Goal: Task Accomplishment & Management: Manage account settings

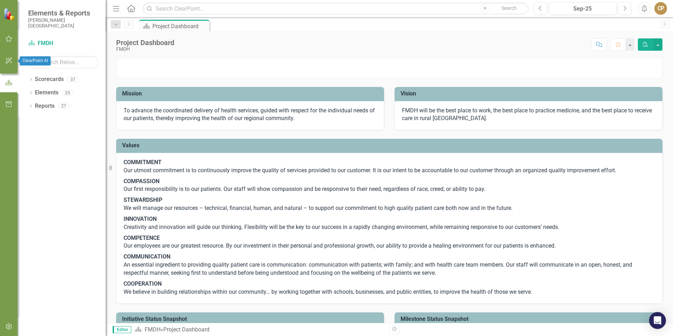
click at [7, 60] on icon "button" at bounding box center [8, 61] width 7 height 6
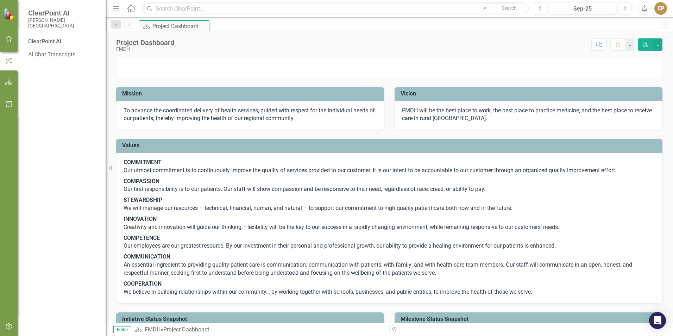
click at [9, 34] on button "button" at bounding box center [9, 39] width 16 height 15
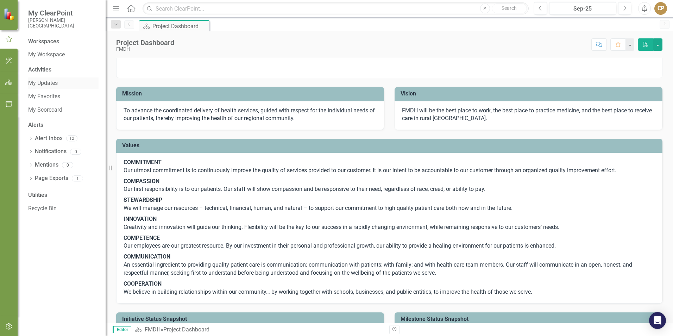
click at [46, 84] on link "My Updates" at bounding box center [63, 83] width 70 height 8
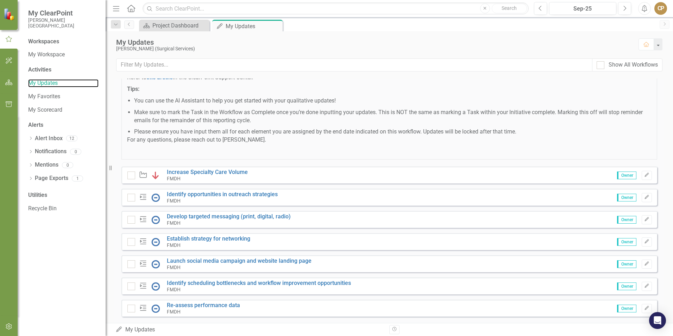
scroll to position [122, 0]
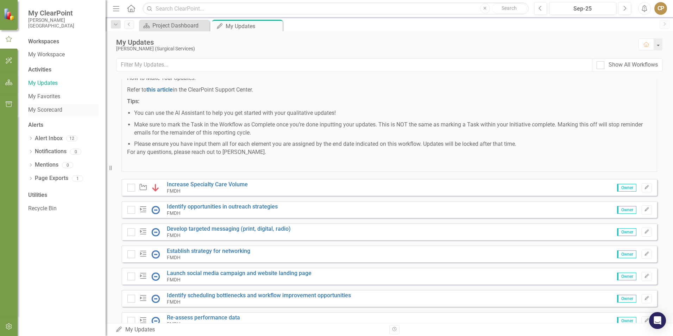
click at [38, 111] on link "My Scorecard" at bounding box center [63, 110] width 70 height 8
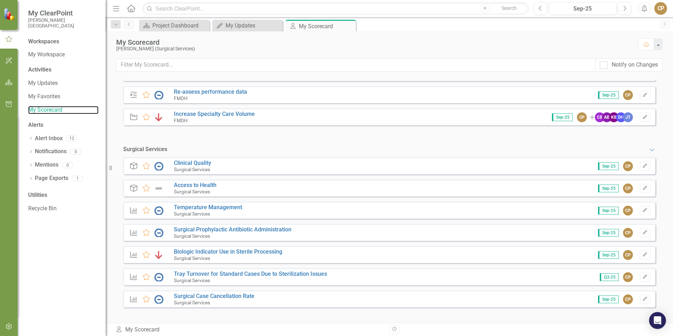
scroll to position [144, 0]
click at [640, 210] on button "Edit" at bounding box center [645, 210] width 10 height 9
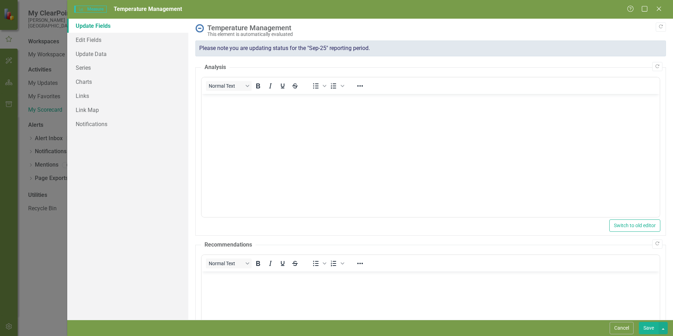
scroll to position [0, 0]
click at [665, 5] on div "Measure Measure Temperature Management Help Maximize Close" at bounding box center [370, 9] width 606 height 19
click at [662, 7] on icon "Close" at bounding box center [658, 8] width 9 height 7
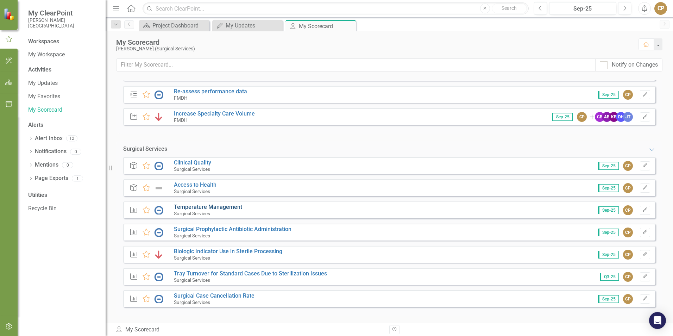
click at [186, 206] on link "Temperature Management" at bounding box center [208, 206] width 68 height 7
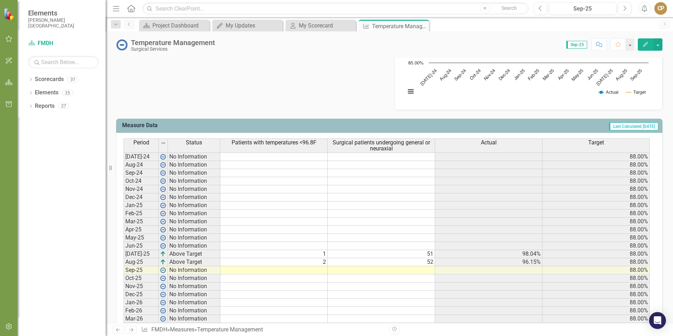
scroll to position [246, 0]
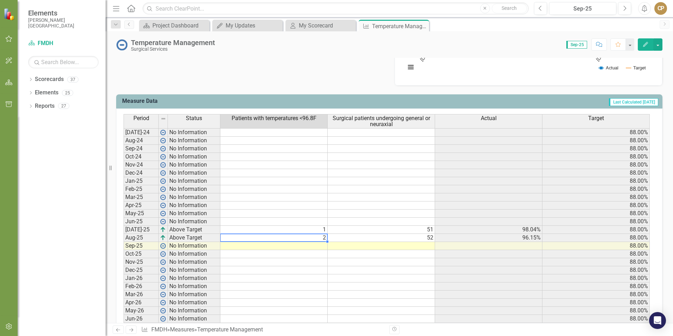
click at [124, 241] on div "Period Status Patients with temperatures <96.8F Surgical patients undergoing ge…" at bounding box center [124, 218] width 0 height 209
click at [315, 246] on td at bounding box center [273, 246] width 107 height 8
type textarea "1"
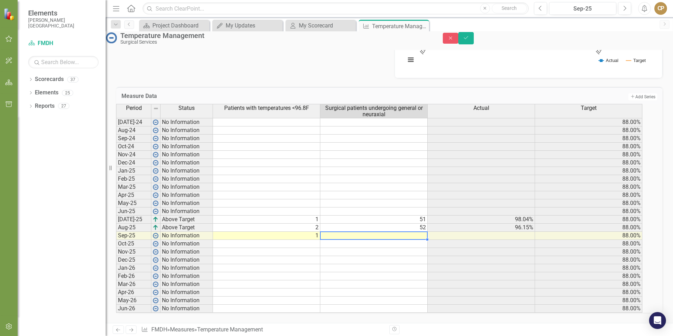
click at [316, 240] on td "1" at bounding box center [266, 236] width 107 height 8
click at [409, 240] on td at bounding box center [373, 236] width 107 height 8
type textarea "127"
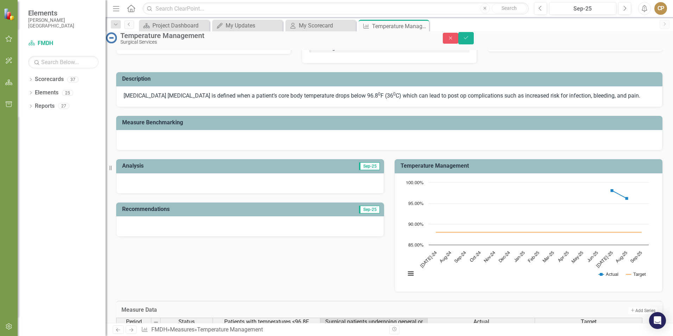
scroll to position [20, 0]
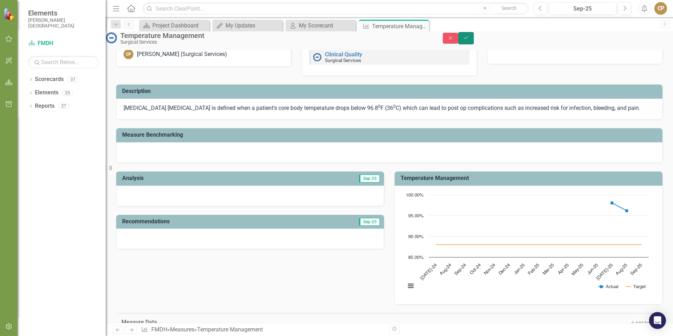
click at [474, 41] on button "Save" at bounding box center [465, 38] width 15 height 12
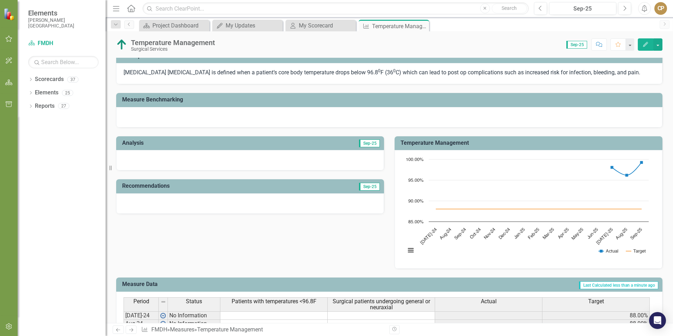
scroll to position [53, 0]
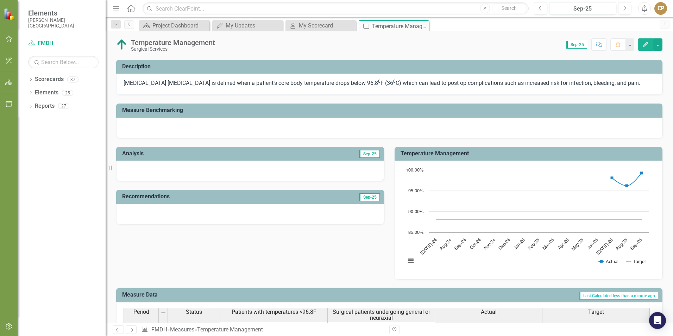
click at [239, 175] on div at bounding box center [250, 170] width 268 height 20
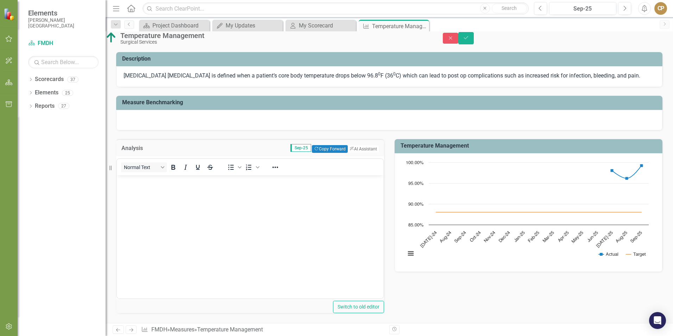
scroll to position [0, 0]
click at [360, 153] on button "ClearPoint AI AI Assistant" at bounding box center [363, 149] width 32 height 8
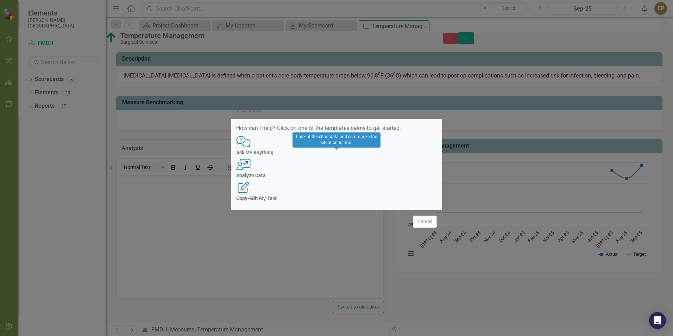
click at [332, 177] on h4 "Analyze Data" at bounding box center [336, 175] width 201 height 5
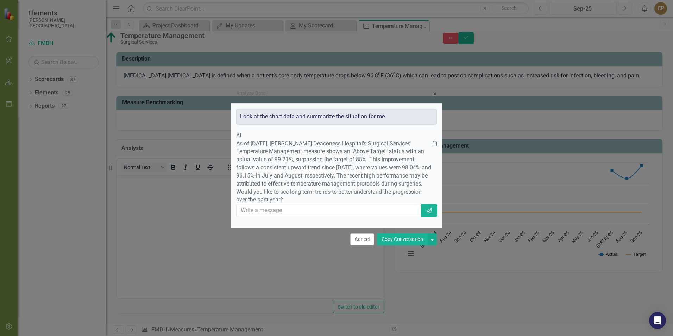
click at [405, 245] on button "Copy Conversation" at bounding box center [402, 239] width 51 height 12
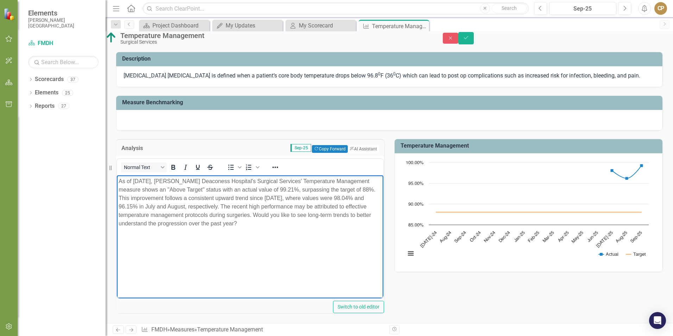
drag, startPoint x: 327, startPoint y: 213, endPoint x: 334, endPoint y: 224, distance: 13.1
click at [334, 224] on p "As of September 2025, Frances Mahon Deaconess Hospital's Surgical Services' Tem…" at bounding box center [250, 202] width 263 height 51
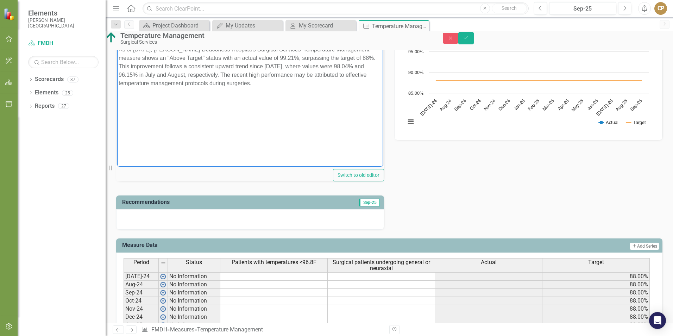
scroll to position [194, 0]
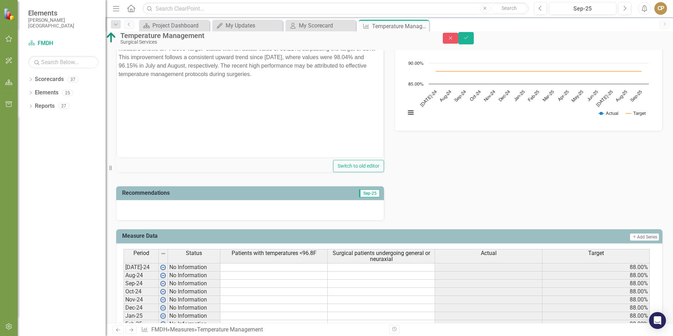
click at [230, 220] on div at bounding box center [250, 210] width 268 height 20
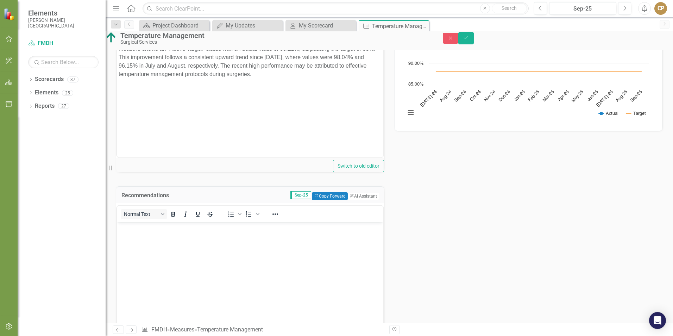
scroll to position [0, 0]
click at [206, 232] on body "Rich Text Area. Press ALT-0 for help." at bounding box center [250, 275] width 266 height 106
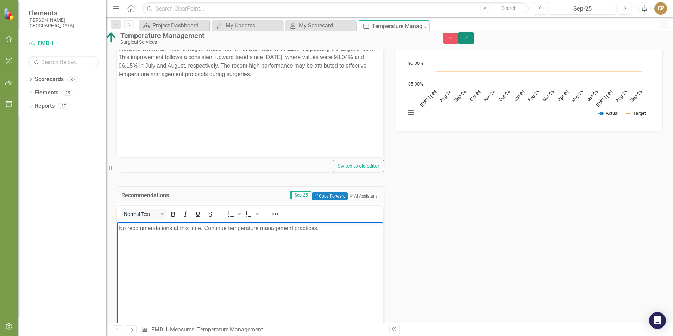
click at [469, 40] on icon "Save" at bounding box center [466, 37] width 6 height 5
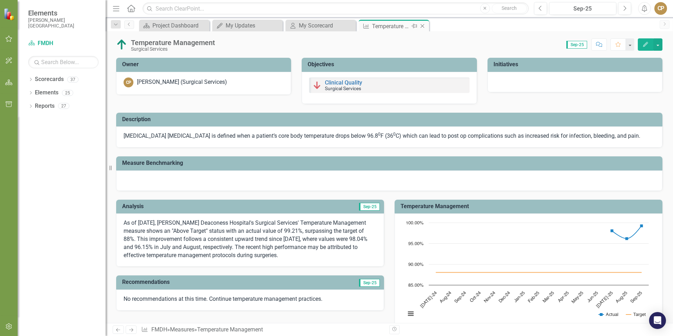
click at [420, 25] on icon "Close" at bounding box center [422, 26] width 7 height 6
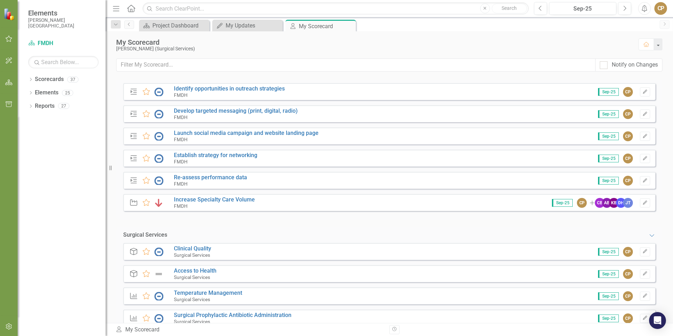
scroll to position [144, 0]
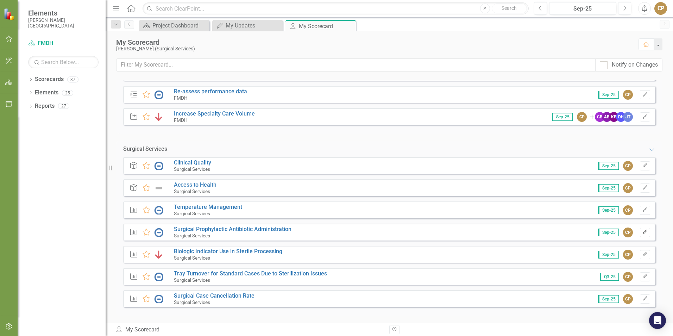
click at [642, 231] on icon "Edit" at bounding box center [644, 232] width 5 height 4
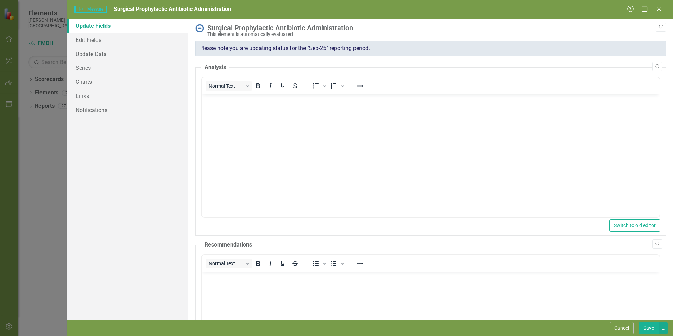
scroll to position [0, 0]
click at [654, 8] on div "Help Maximize Close" at bounding box center [646, 9] width 39 height 8
click at [656, 8] on icon "Close" at bounding box center [658, 8] width 9 height 7
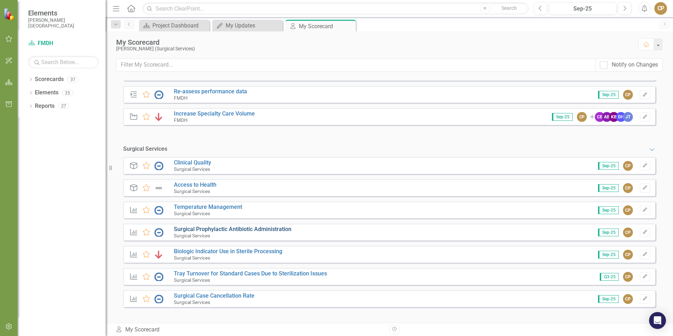
click at [194, 229] on link "Surgical Prophylactic Antibiotic Administration" at bounding box center [233, 229] width 118 height 7
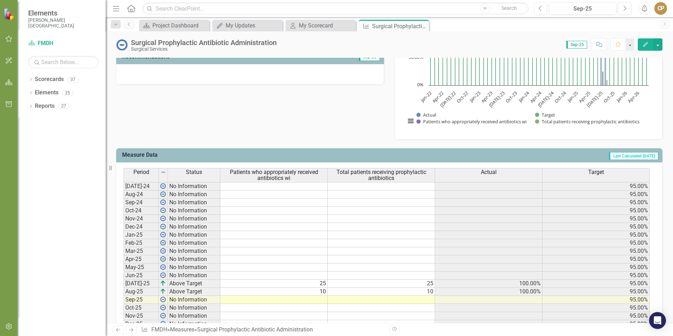
scroll to position [263, 0]
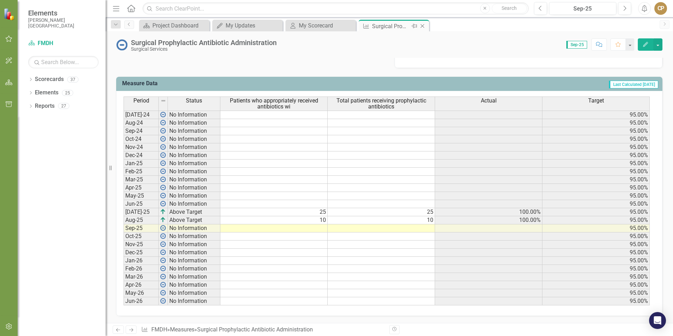
click at [424, 26] on icon "Close" at bounding box center [422, 26] width 7 height 6
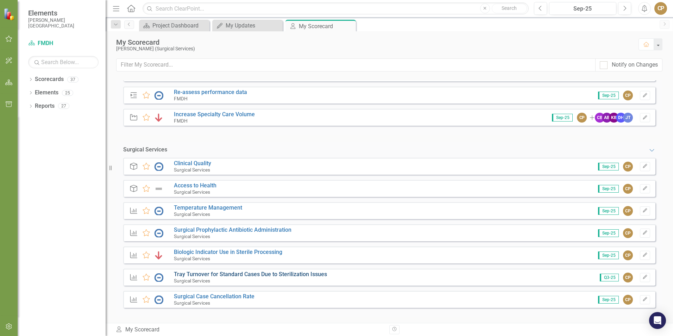
scroll to position [144, 0]
click at [642, 253] on icon "Edit" at bounding box center [644, 254] width 5 height 4
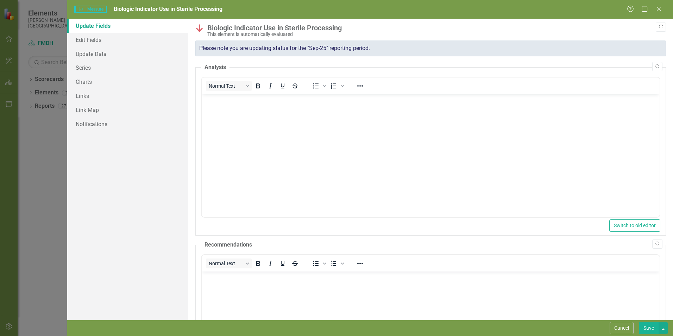
scroll to position [0, 0]
click at [658, 13] on div "Close" at bounding box center [658, 10] width 9 height 10
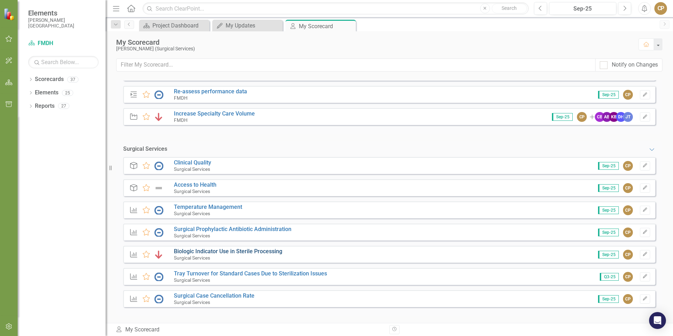
click at [225, 253] on link "Biologic Indicator Use in Sterile Processing" at bounding box center [228, 251] width 108 height 7
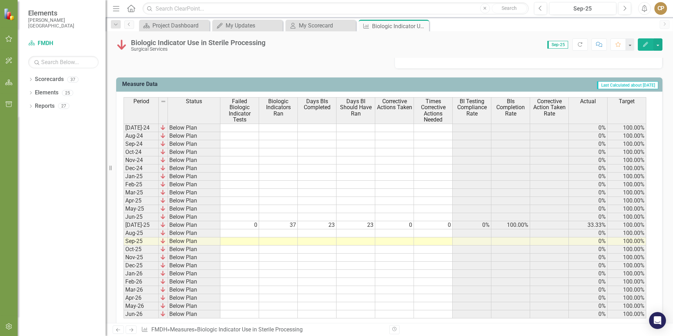
scroll to position [282, 0]
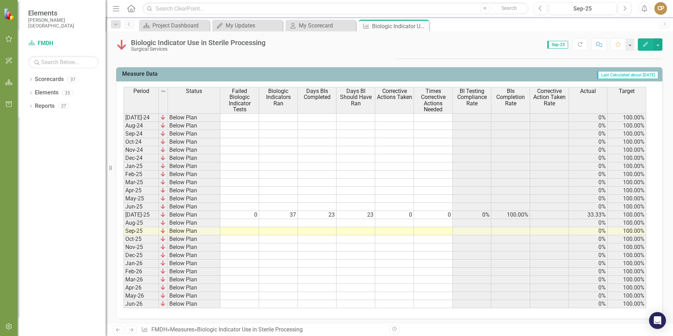
click at [241, 221] on td at bounding box center [239, 223] width 39 height 8
type textarea "0"
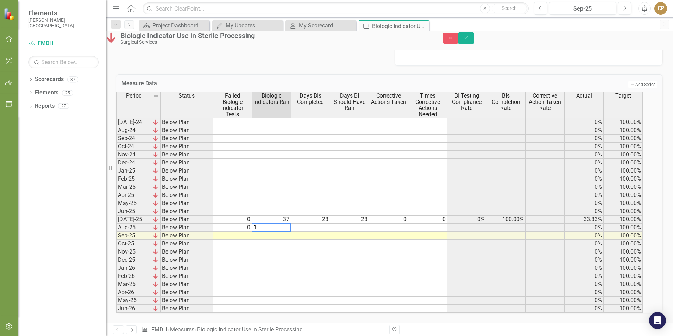
type textarea "14"
type textarea "0"
click at [240, 234] on td at bounding box center [232, 236] width 39 height 8
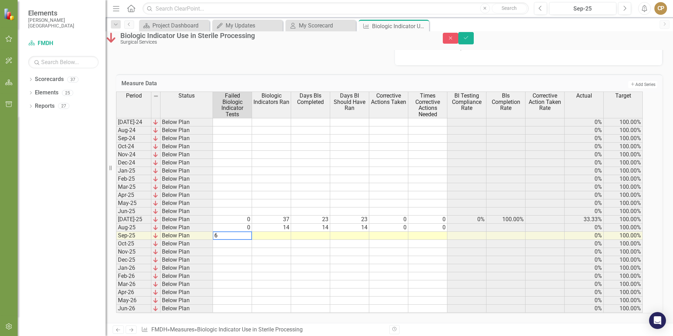
type textarea "62"
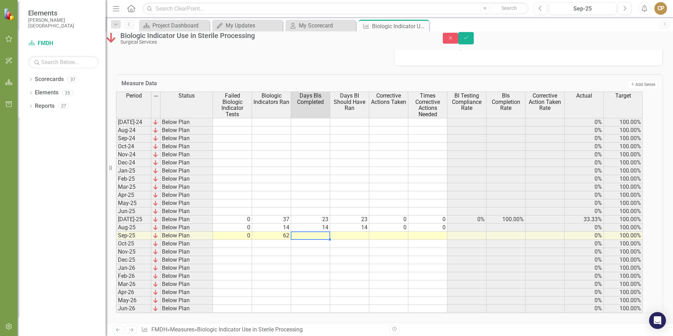
type textarea "62"
click at [324, 234] on td "62" at bounding box center [310, 236] width 39 height 8
type textarea "22"
type textarea "0"
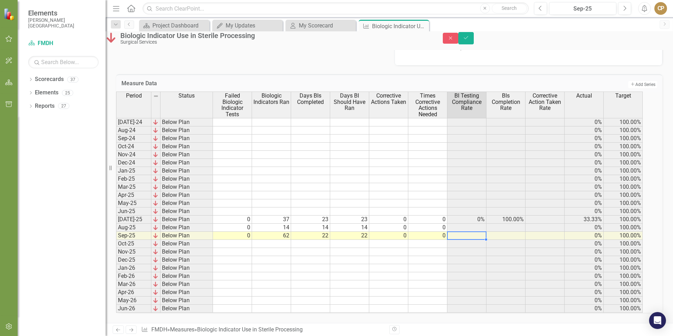
type textarea "0"
click at [357, 259] on td at bounding box center [349, 260] width 39 height 8
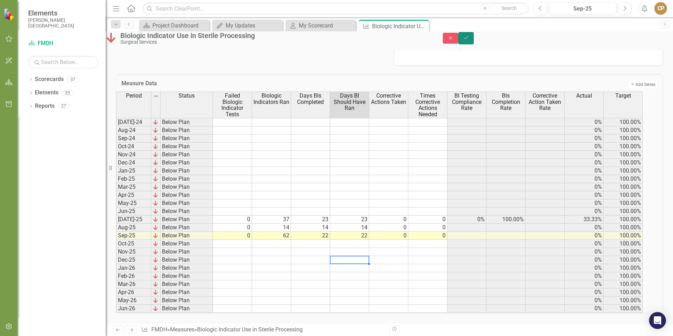
click at [474, 44] on button "Save" at bounding box center [465, 38] width 15 height 12
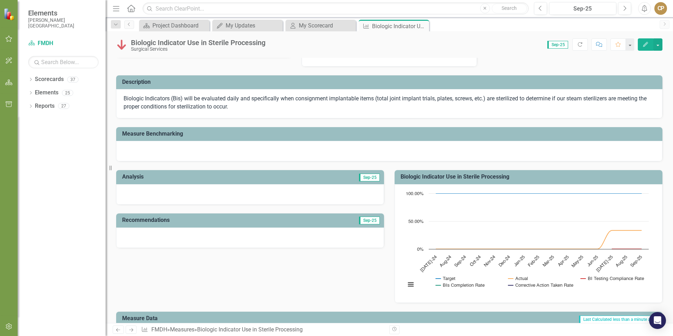
scroll to position [35, 0]
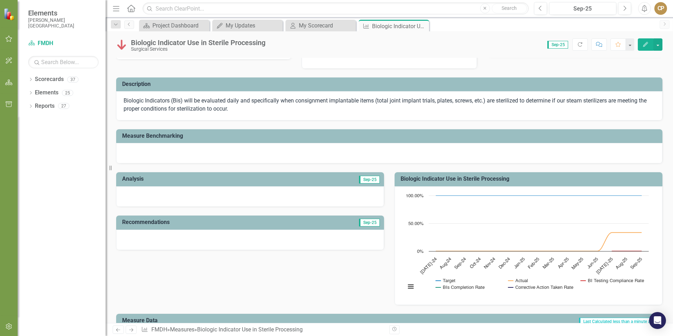
click at [213, 192] on div at bounding box center [250, 196] width 268 height 20
click at [144, 198] on div at bounding box center [250, 196] width 268 height 20
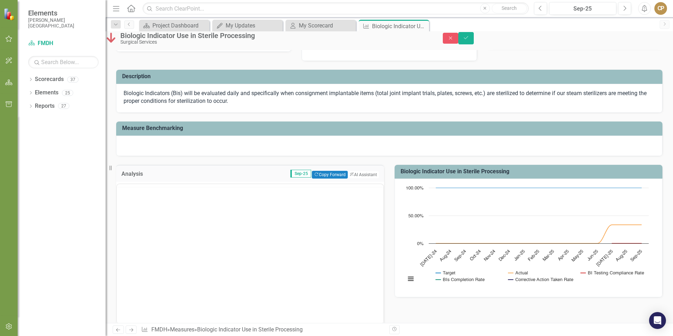
scroll to position [0, 0]
click at [148, 216] on body "Rich Text Area. Press ALT-0 for help." at bounding box center [250, 254] width 266 height 106
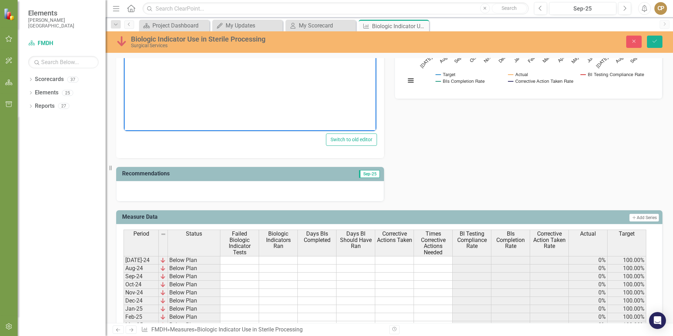
scroll to position [246, 0]
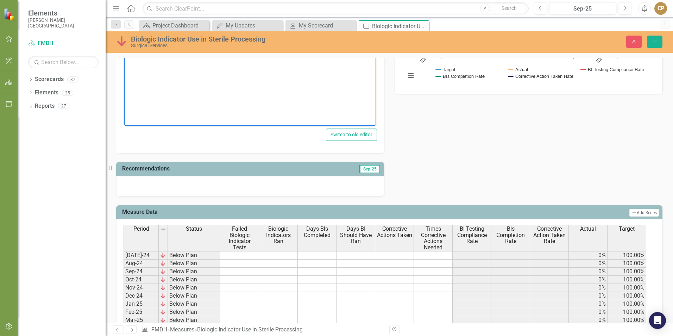
click at [185, 183] on div at bounding box center [250, 186] width 268 height 20
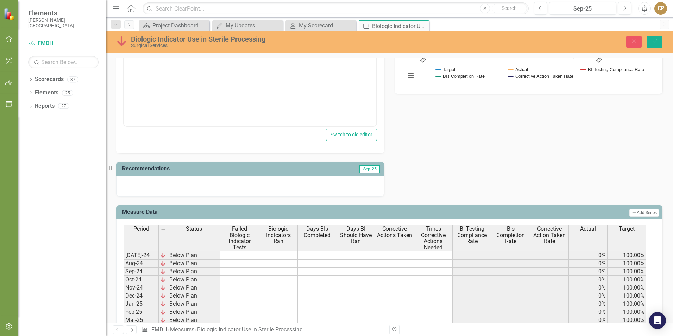
click at [185, 183] on div at bounding box center [250, 186] width 268 height 20
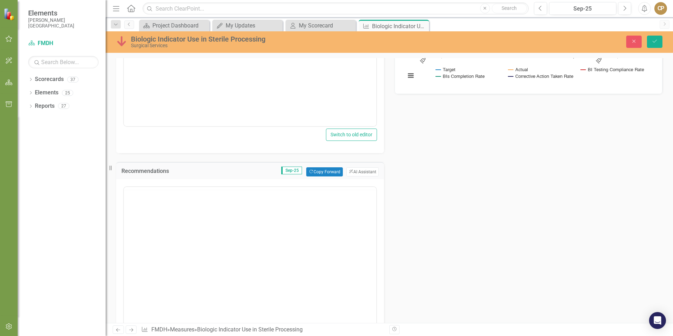
scroll to position [0, 0]
click at [147, 214] on body "Rich Text Area. Press ALT-0 for help." at bounding box center [250, 256] width 252 height 106
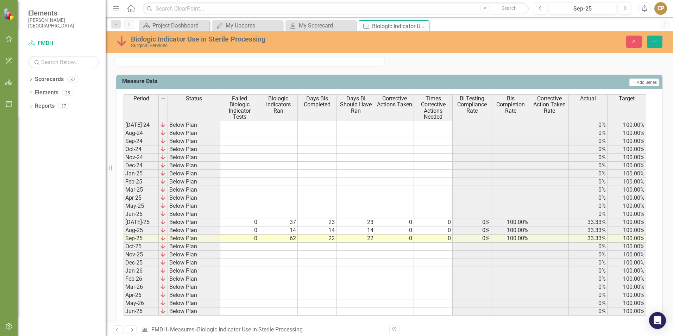
scroll to position [544, 0]
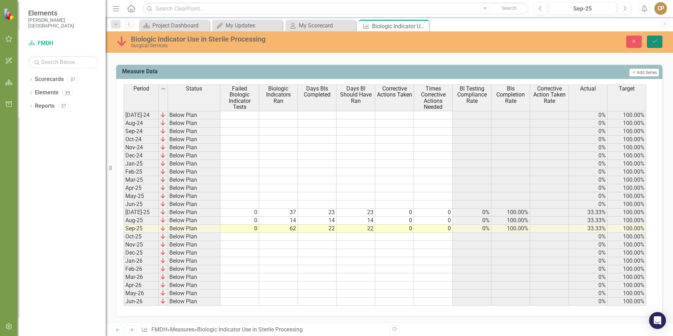
click at [655, 41] on icon "Save" at bounding box center [654, 41] width 6 height 5
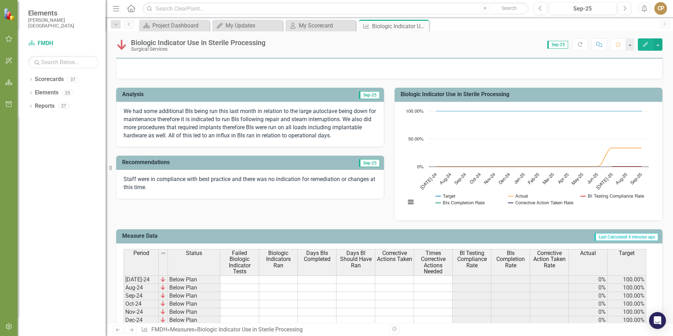
scroll to position [73, 0]
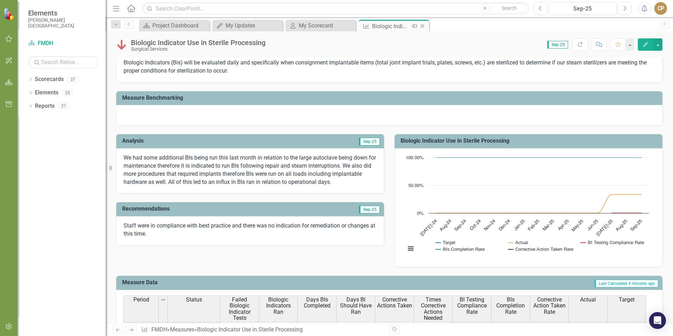
click at [424, 25] on icon "Close" at bounding box center [422, 26] width 7 height 6
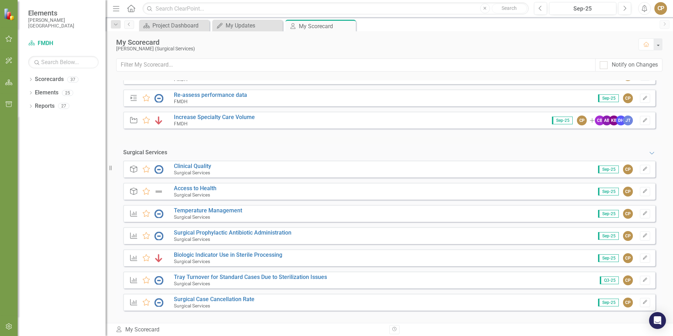
scroll to position [144, 0]
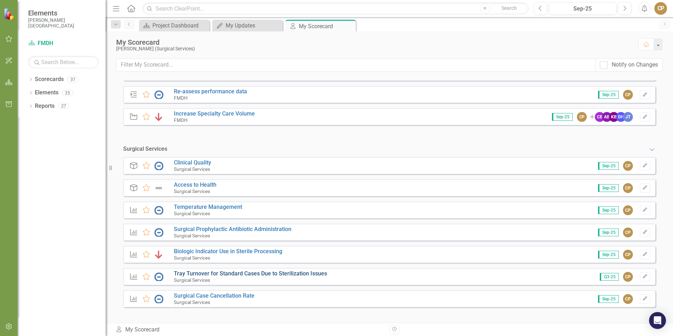
click at [192, 275] on link "Tray Turnover for Standard Cases Due to Sterilization Issues" at bounding box center [250, 273] width 153 height 7
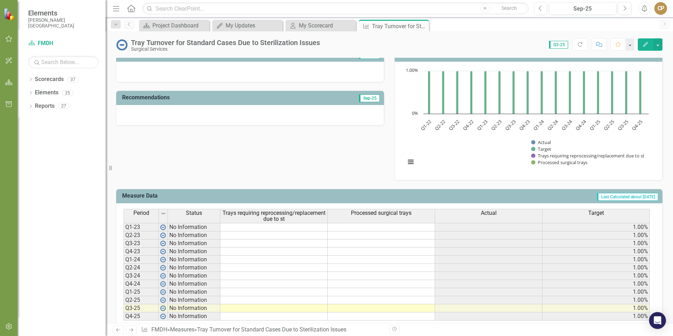
scroll to position [167, 0]
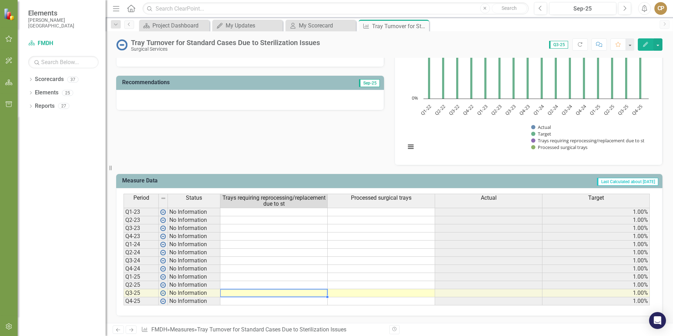
click at [231, 291] on td at bounding box center [273, 293] width 107 height 8
type textarea "2"
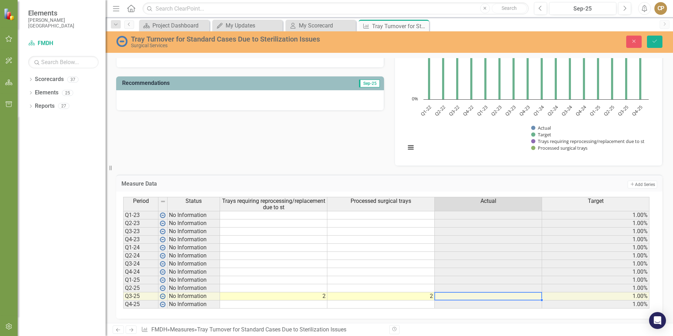
type textarea "2"
click at [311, 188] on td "Measure Data" at bounding box center [267, 184] width 292 height 9
click at [654, 42] on icon "Save" at bounding box center [654, 41] width 6 height 5
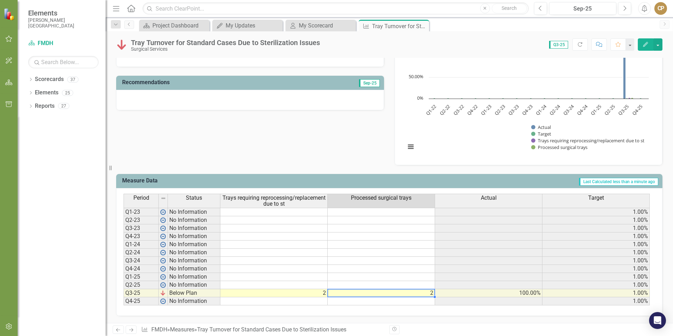
click at [427, 296] on td "2" at bounding box center [381, 293] width 107 height 8
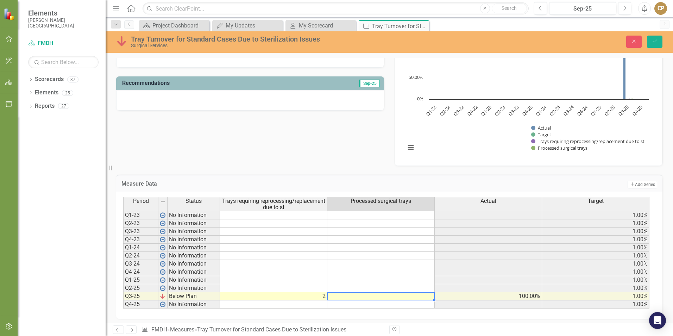
click at [370, 169] on div "Measure Data Add Add Series Period Status Trays requiring reprocessing/replacem…" at bounding box center [389, 242] width 557 height 153
click at [650, 44] on button "Save" at bounding box center [654, 42] width 15 height 12
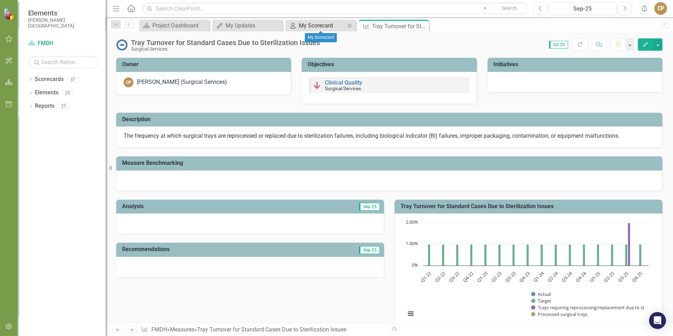
click at [309, 26] on div "My Scorecard" at bounding box center [322, 25] width 46 height 9
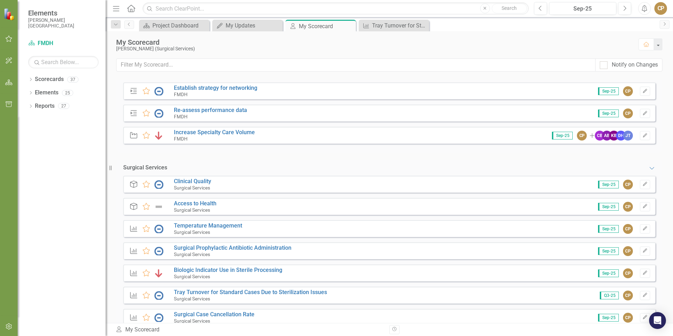
scroll to position [141, 0]
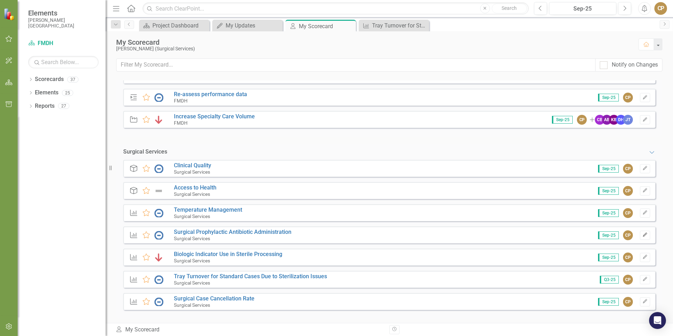
click at [643, 233] on button "Edit" at bounding box center [645, 234] width 10 height 9
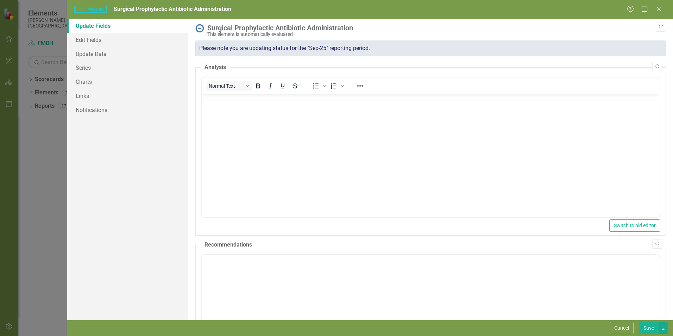
scroll to position [0, 0]
click at [658, 11] on icon "Close" at bounding box center [658, 8] width 9 height 7
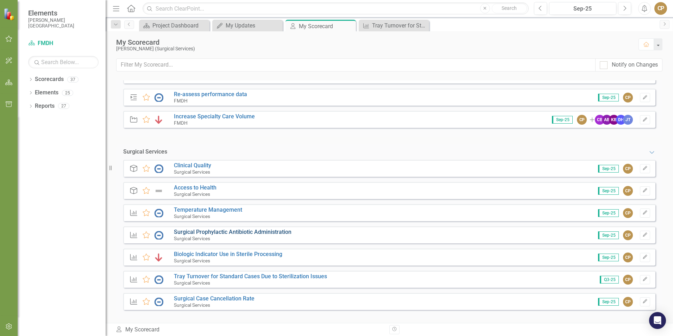
click at [208, 231] on link "Surgical Prophylactic Antibiotic Administration" at bounding box center [233, 231] width 118 height 7
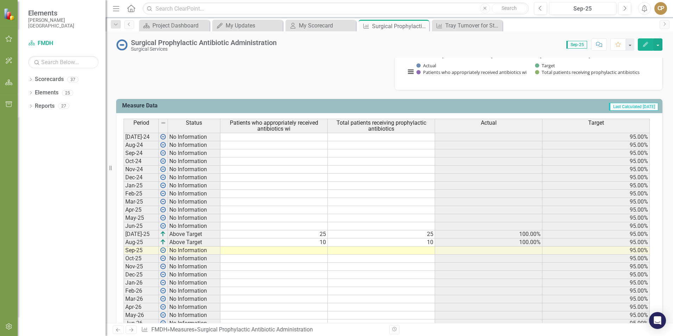
scroll to position [246, 0]
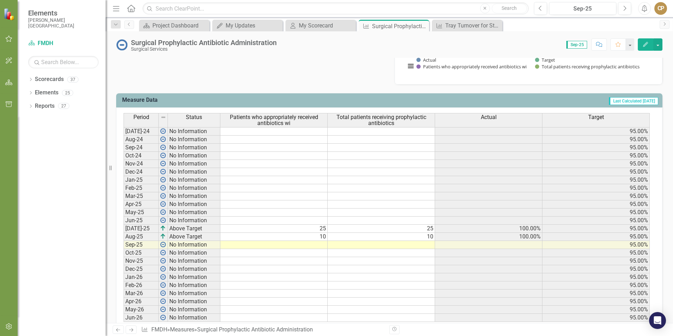
click at [401, 242] on td at bounding box center [381, 245] width 107 height 8
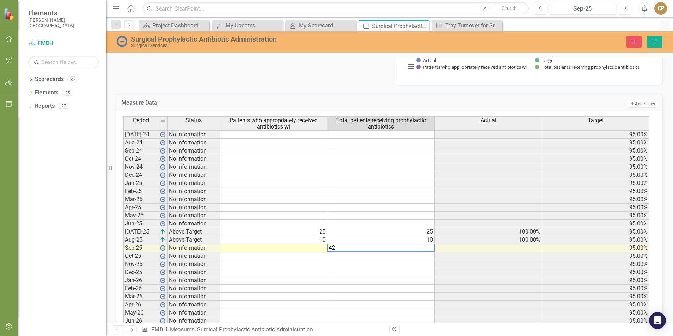
type textarea "42"
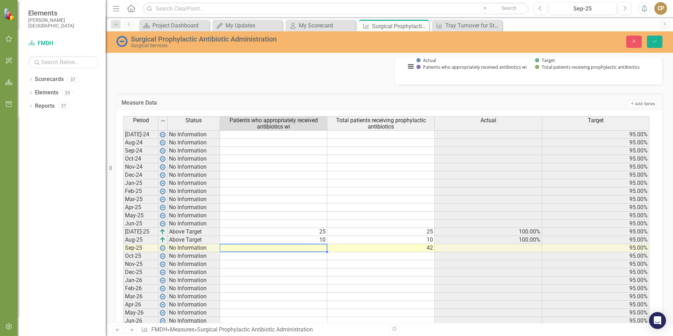
click at [309, 247] on td at bounding box center [273, 248] width 107 height 8
type textarea "42"
click at [436, 96] on div "Measure Data Add Add Series" at bounding box center [389, 102] width 546 height 17
click at [650, 37] on button "Save" at bounding box center [654, 42] width 15 height 12
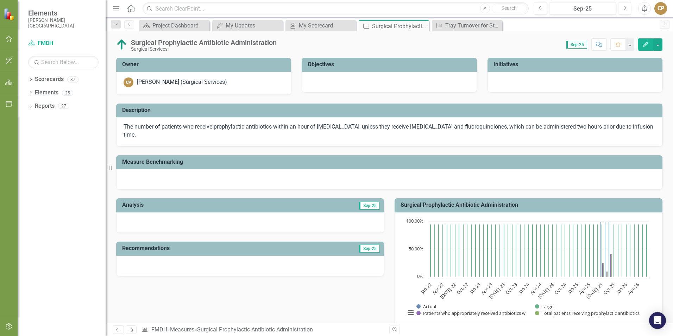
click at [277, 212] on div at bounding box center [250, 222] width 268 height 20
click at [288, 224] on div at bounding box center [250, 222] width 268 height 20
click at [277, 222] on div at bounding box center [250, 222] width 268 height 20
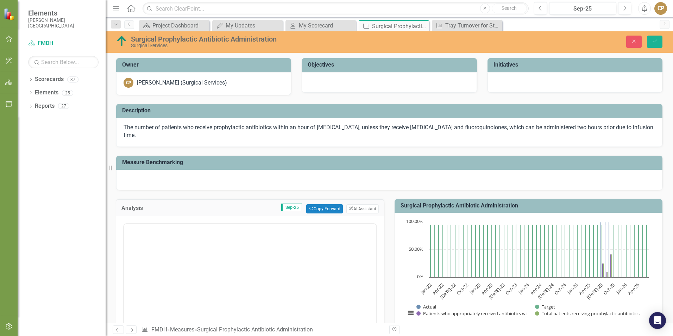
scroll to position [0, 0]
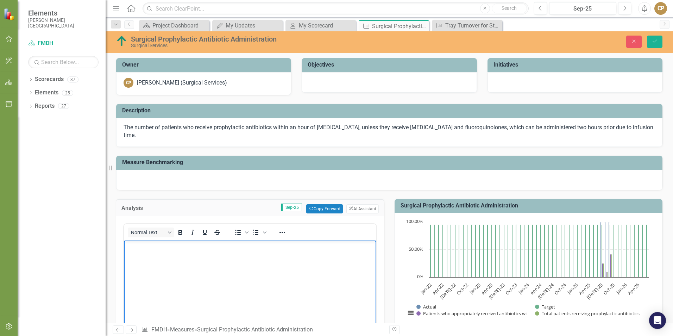
click at [242, 250] on p "Rich Text Area. Press ALT-0 for help." at bounding box center [250, 246] width 249 height 8
click at [369, 209] on button "ClearPoint AI AI Assistant" at bounding box center [362, 208] width 32 height 9
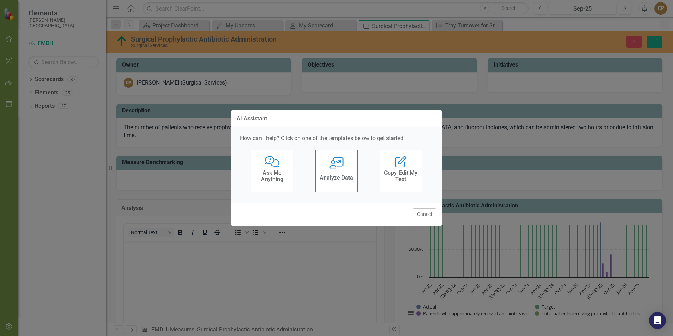
click at [341, 169] on div "User with Chart Analyze Data" at bounding box center [336, 171] width 42 height 42
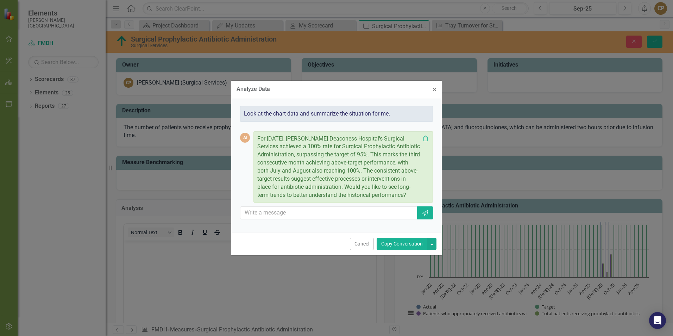
click at [405, 247] on button "Copy Conversation" at bounding box center [402, 244] width 51 height 12
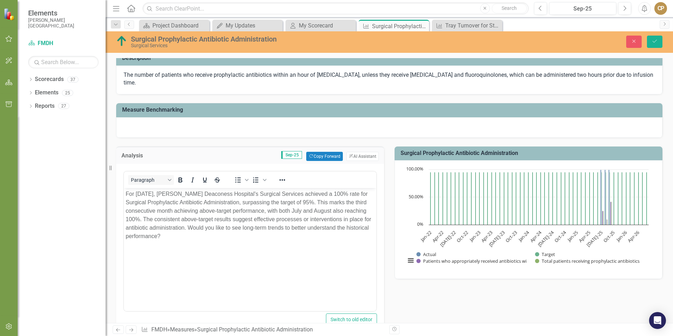
scroll to position [70, 0]
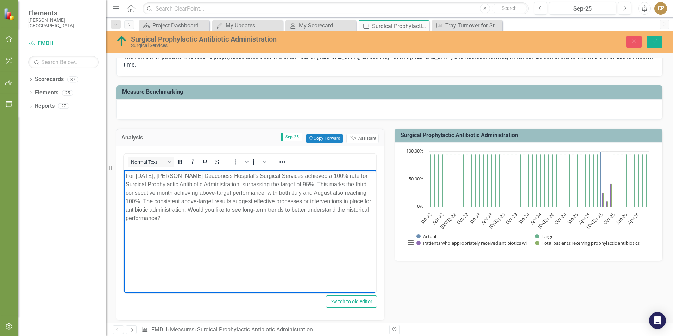
drag, startPoint x: 213, startPoint y: 208, endPoint x: 239, endPoint y: 219, distance: 28.4
click at [239, 219] on p "For September 2025, Frances Mahon Deaconess Hospital's Surgical Services achiev…" at bounding box center [250, 196] width 249 height 51
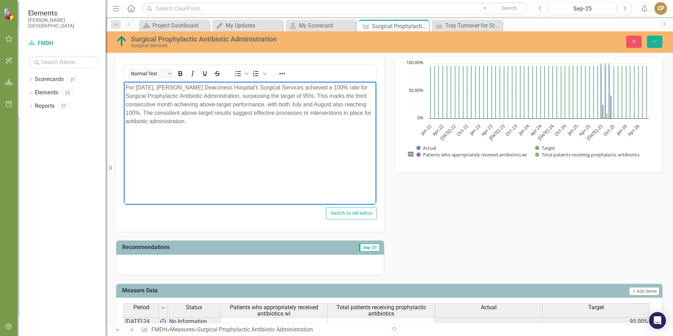
scroll to position [176, 0]
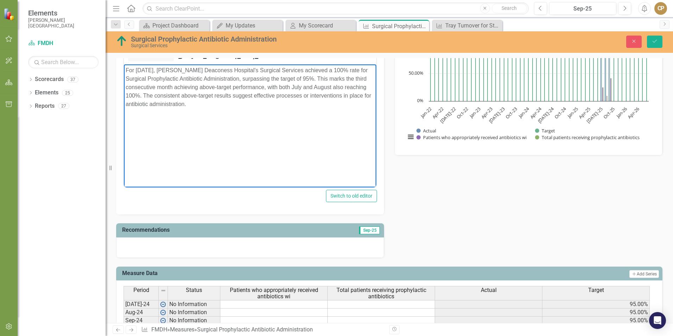
click at [197, 251] on div at bounding box center [250, 247] width 268 height 20
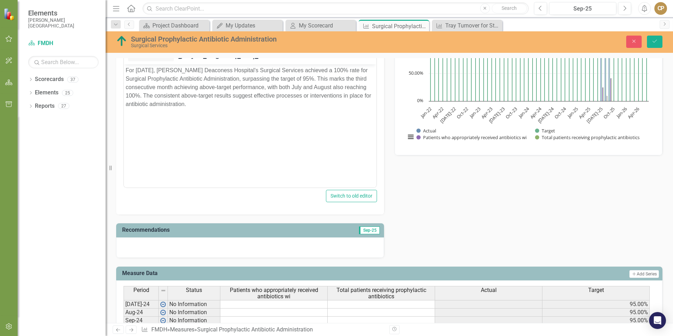
click at [197, 251] on div at bounding box center [250, 247] width 268 height 20
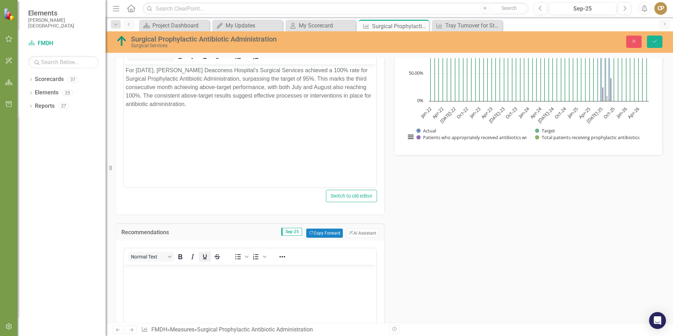
scroll to position [0, 0]
click at [361, 230] on button "ClearPoint AI AI Assistant" at bounding box center [362, 232] width 32 height 9
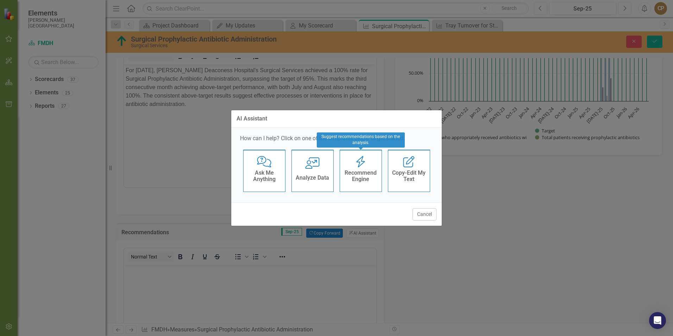
click at [357, 177] on h4 "Recommend Engine" at bounding box center [360, 176] width 34 height 12
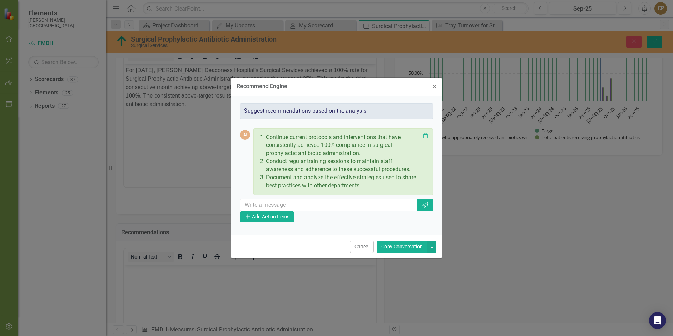
click at [402, 248] on button "Copy Conversation" at bounding box center [402, 246] width 51 height 12
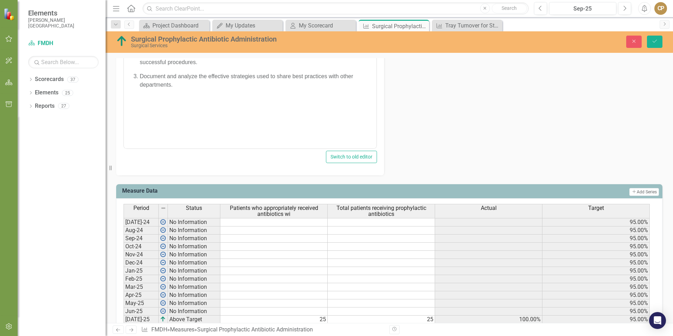
scroll to position [522, 0]
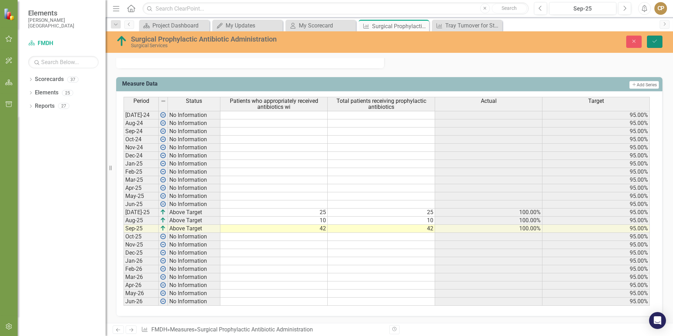
click at [656, 45] on button "Save" at bounding box center [654, 42] width 15 height 12
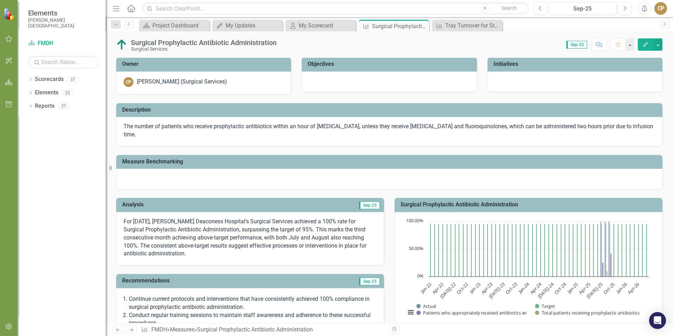
scroll to position [0, 0]
click at [423, 25] on icon "Close" at bounding box center [422, 26] width 7 height 6
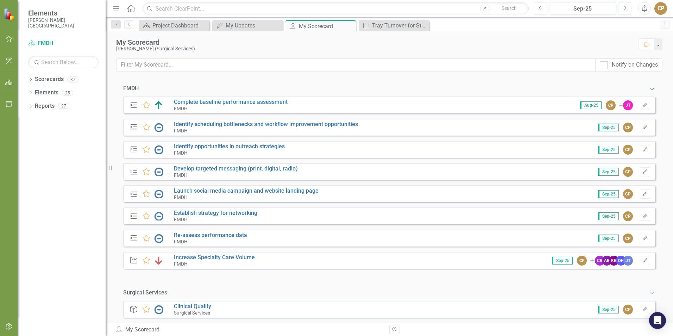
scroll to position [144, 0]
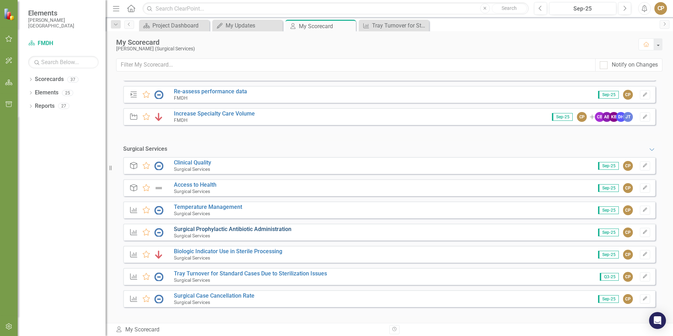
click at [210, 230] on link "Surgical Prophylactic Antibiotic Administration" at bounding box center [233, 229] width 118 height 7
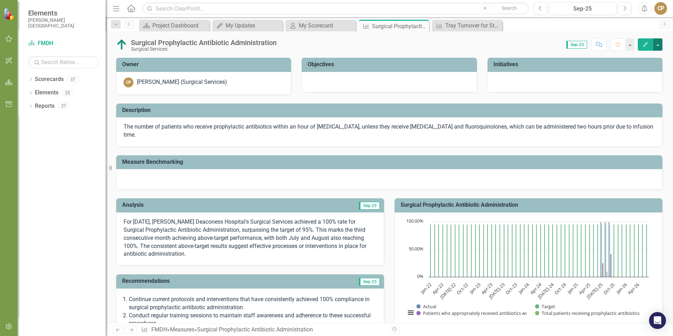
click at [656, 44] on button "button" at bounding box center [657, 44] width 9 height 12
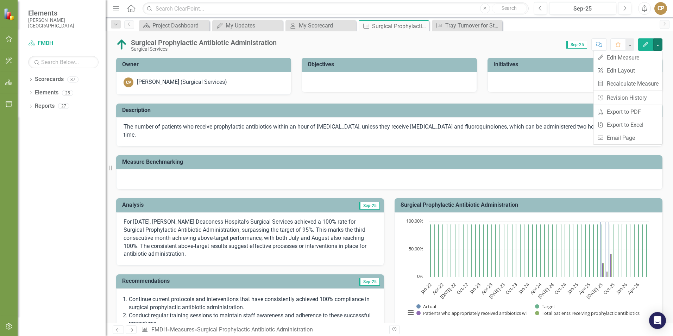
click at [475, 36] on div "Surgical Prophylactic Antibiotic Administration Surgical Services Score: N/A Se…" at bounding box center [389, 41] width 567 height 21
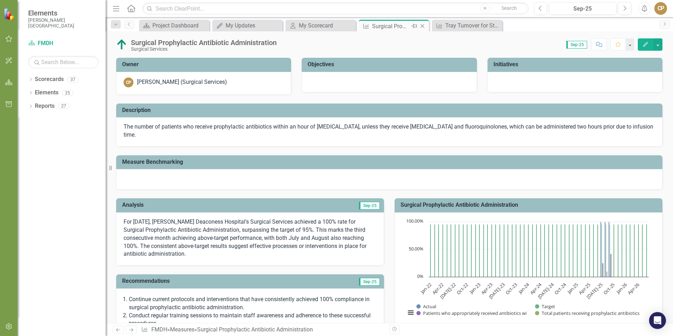
click at [425, 25] on icon "Close" at bounding box center [422, 26] width 7 height 6
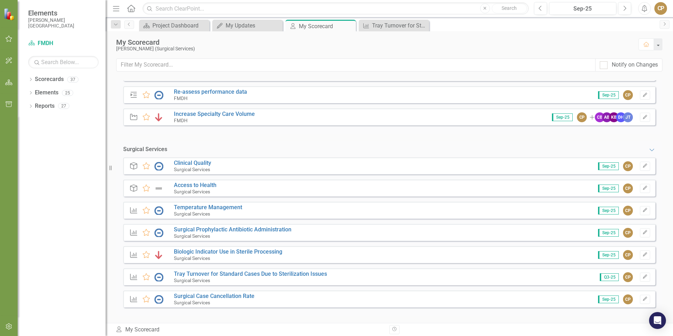
scroll to position [144, 0]
click at [202, 272] on link "Tray Turnover for Standard Cases Due to Sterilization Issues" at bounding box center [250, 273] width 153 height 7
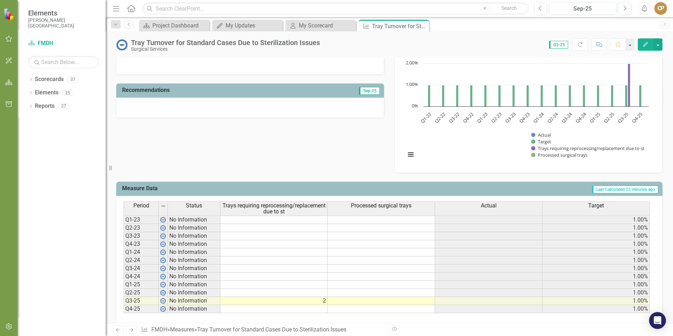
scroll to position [167, 0]
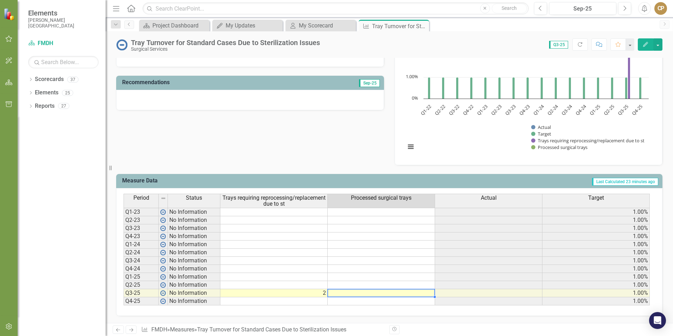
click at [124, 296] on div "Period Status Trays requiring reprocessing/replacement due to st Processed surg…" at bounding box center [124, 250] width 0 height 112
click at [423, 26] on icon "Close" at bounding box center [422, 26] width 7 height 6
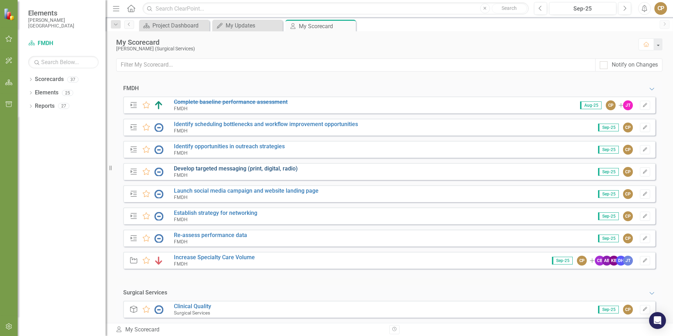
click at [200, 168] on link "Develop targeted messaging (print, digital, radio)" at bounding box center [236, 168] width 124 height 7
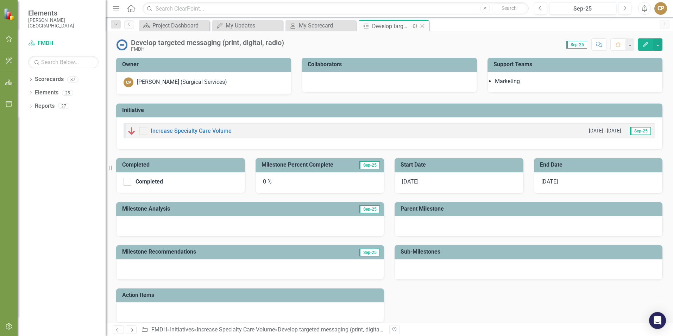
click at [423, 26] on icon "Close" at bounding box center [422, 26] width 7 height 6
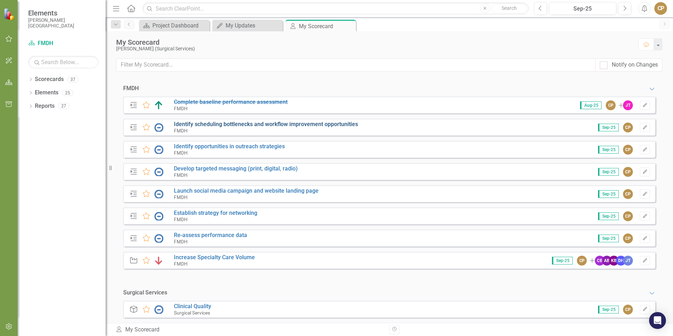
click at [210, 123] on link "Identify scheduling bottlenecks and workflow improvement opportunities" at bounding box center [266, 124] width 184 height 7
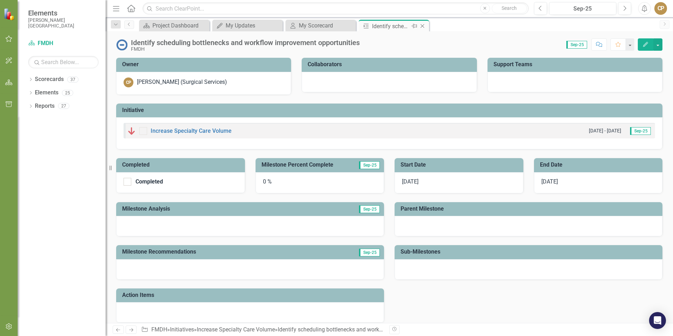
click at [422, 25] on icon "Close" at bounding box center [422, 26] width 7 height 6
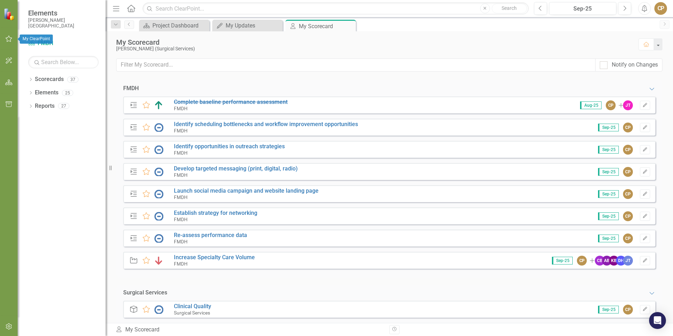
click at [9, 40] on icon "button" at bounding box center [8, 39] width 7 height 6
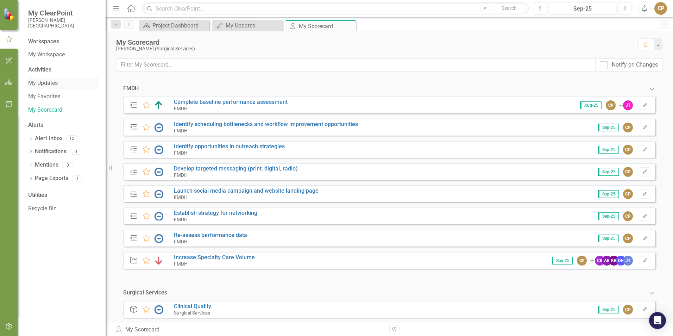
click at [51, 81] on link "My Updates" at bounding box center [63, 83] width 70 height 8
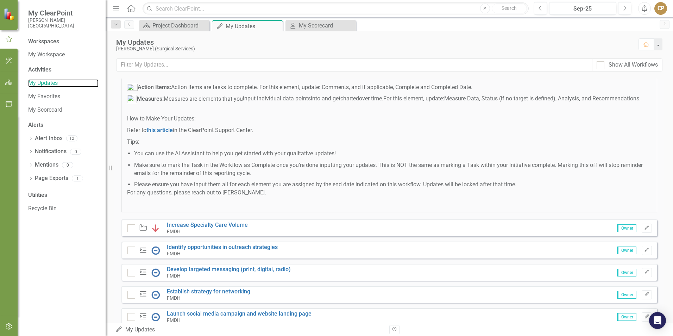
scroll to position [158, 0]
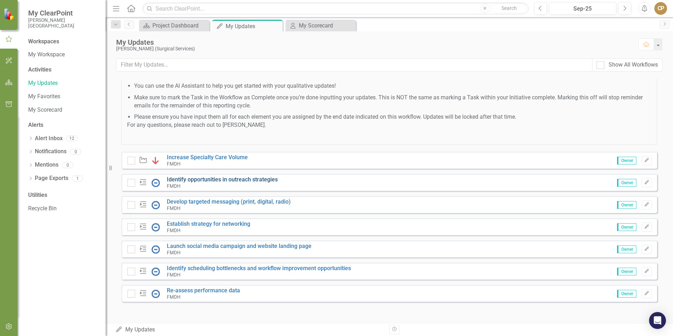
click at [227, 179] on link "Identify opportunities in outreach strategies" at bounding box center [222, 179] width 111 height 7
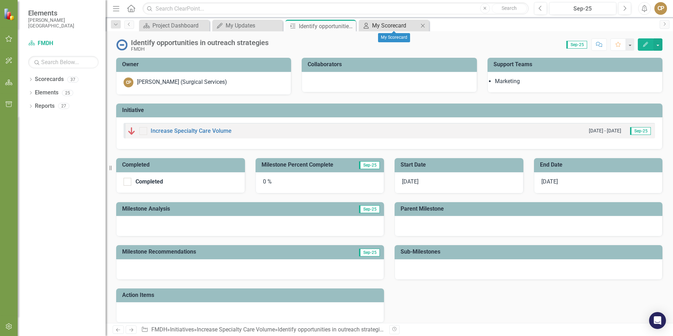
click at [380, 26] on div "My Scorecard" at bounding box center [395, 25] width 46 height 9
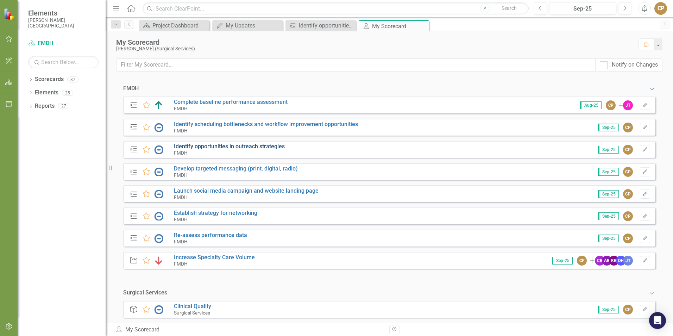
click at [233, 149] on link "Identify opportunities in outreach strategies" at bounding box center [229, 146] width 111 height 7
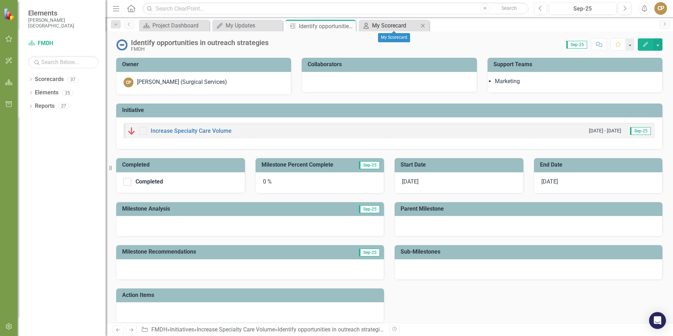
click at [370, 22] on link "My Scorecard My Scorecard" at bounding box center [389, 25] width 58 height 9
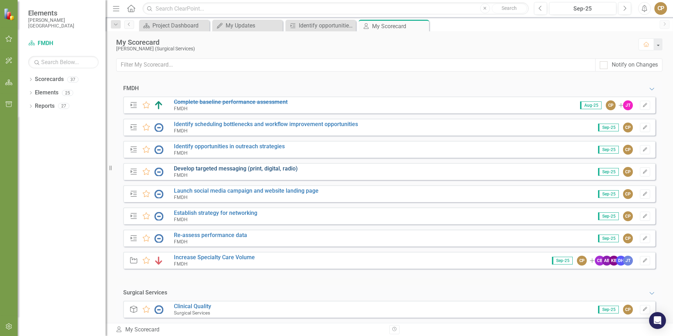
click at [234, 170] on link "Develop targeted messaging (print, digital, radio)" at bounding box center [236, 168] width 124 height 7
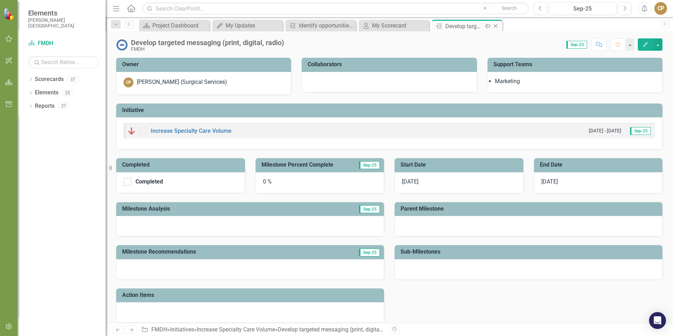
click at [495, 27] on icon "Close" at bounding box center [495, 26] width 7 height 6
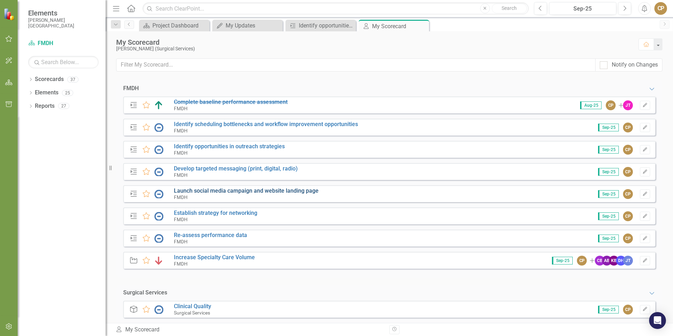
click at [220, 194] on link "Launch social media campaign and website landing page" at bounding box center [246, 190] width 145 height 7
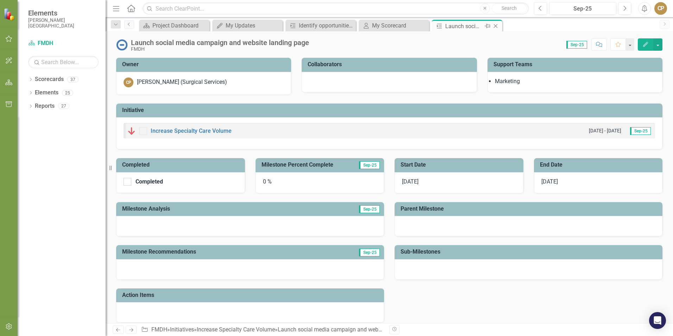
click at [495, 25] on icon "Close" at bounding box center [495, 26] width 7 height 6
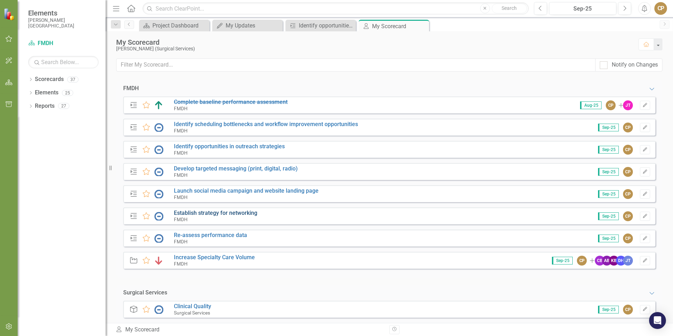
click at [220, 216] on link "Establish strategy for networking" at bounding box center [215, 212] width 83 height 7
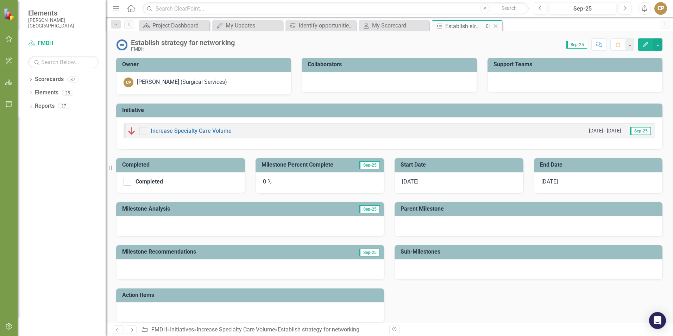
click at [498, 27] on icon "Close" at bounding box center [495, 26] width 7 height 6
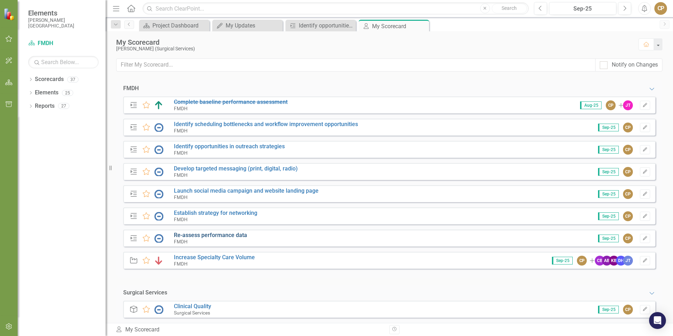
click at [225, 236] on link "Re-assess performance data" at bounding box center [210, 235] width 73 height 7
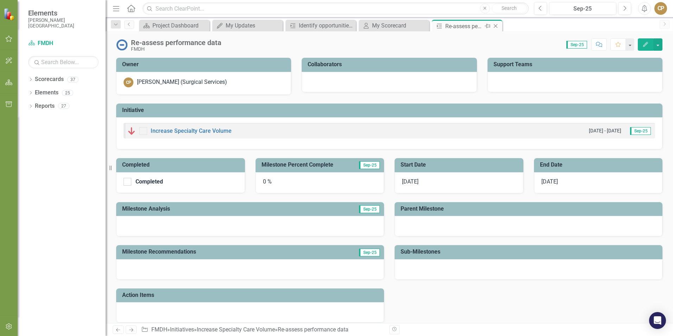
click at [498, 26] on icon "Close" at bounding box center [495, 26] width 7 height 6
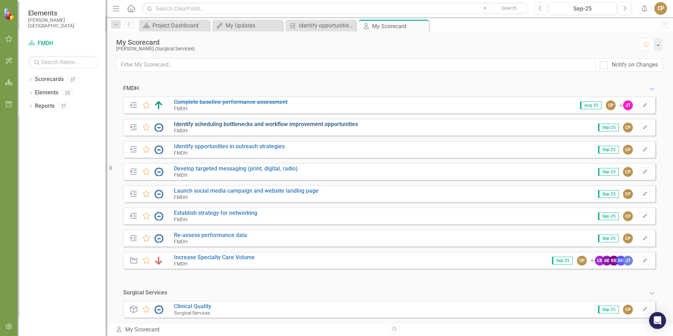
click at [239, 126] on link "Identify scheduling bottlenecks and workflow improvement opportunities" at bounding box center [266, 124] width 184 height 7
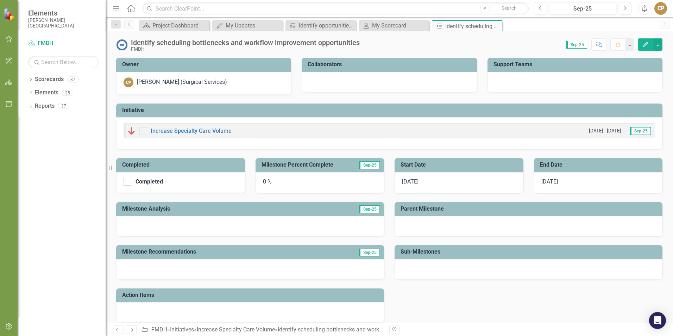
click at [273, 182] on div "0 %" at bounding box center [319, 182] width 129 height 21
click at [266, 185] on div "0 %" at bounding box center [319, 182] width 129 height 21
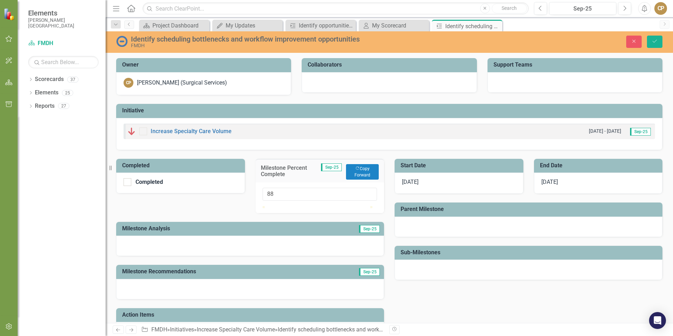
type input "90"
drag, startPoint x: 265, startPoint y: 214, endPoint x: 362, endPoint y: 213, distance: 96.8
click at [359, 206] on div at bounding box center [359, 206] width 0 height 0
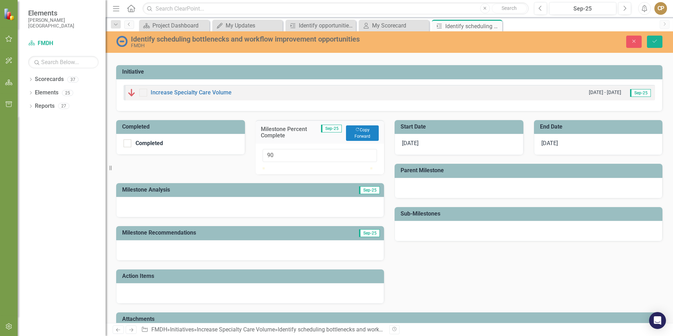
scroll to position [70, 0]
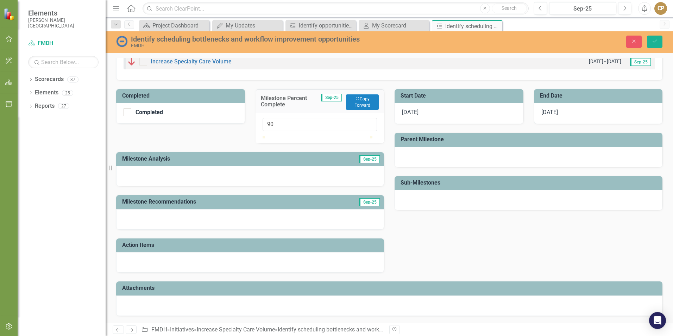
click at [163, 186] on div at bounding box center [250, 176] width 268 height 20
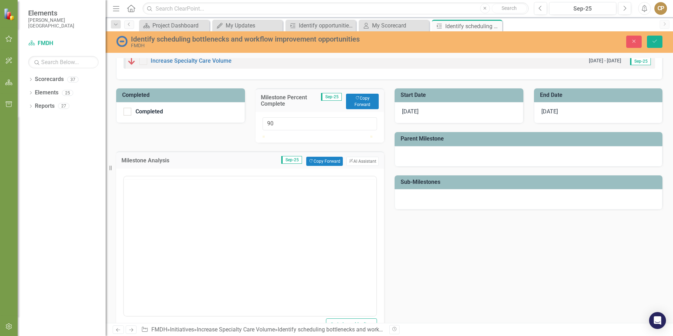
scroll to position [0, 0]
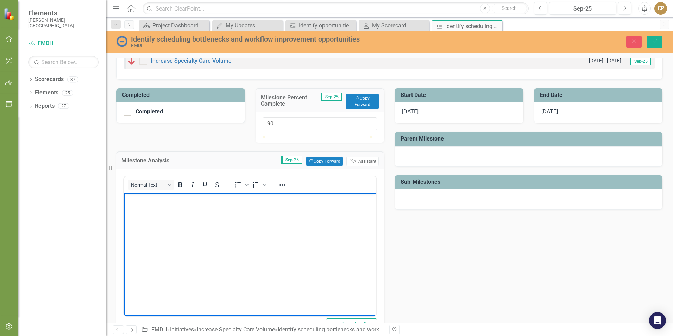
click at [158, 211] on body "Rich Text Area. Press ALT-0 for help." at bounding box center [250, 245] width 252 height 106
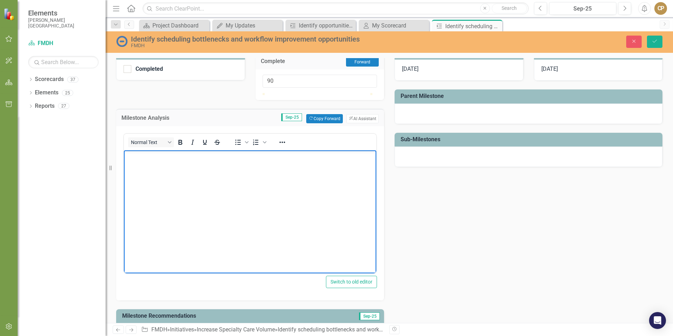
scroll to position [141, 0]
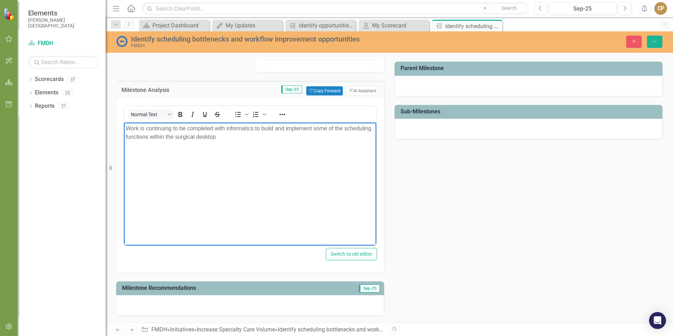
click at [176, 138] on p "Work is continuing to be completed with informatics to build and implement some…" at bounding box center [250, 132] width 249 height 17
click at [254, 140] on p "Work is continuing to be completed with informatics to build and implement some…" at bounding box center [250, 132] width 249 height 17
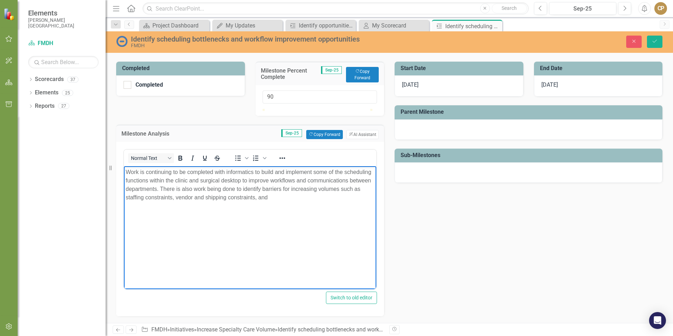
scroll to position [70, 0]
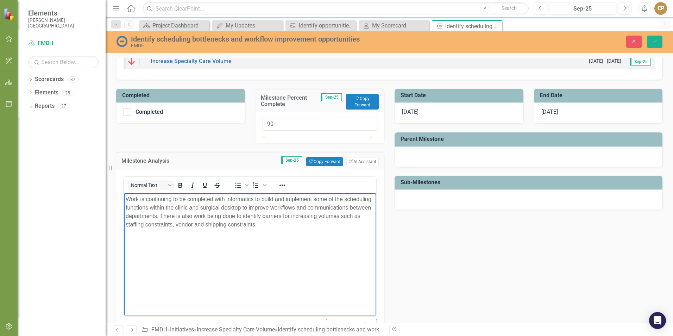
click at [176, 227] on p "Work is continuing to be completed with informatics to build and implement some…" at bounding box center [250, 212] width 249 height 34
click at [284, 224] on p "Work is continuing to be completed with informatics to build and implement some…" at bounding box center [250, 212] width 249 height 34
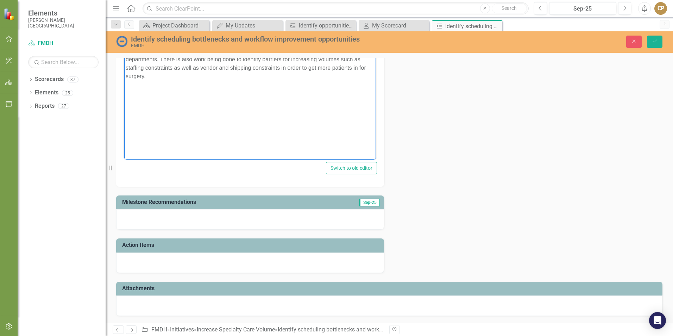
scroll to position [246, 0]
click at [250, 223] on div at bounding box center [250, 219] width 268 height 20
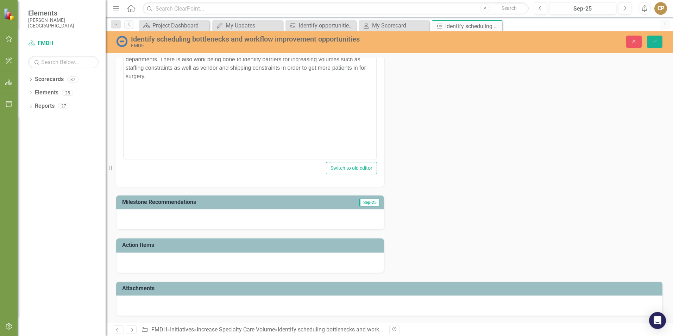
click at [250, 223] on div at bounding box center [250, 219] width 268 height 20
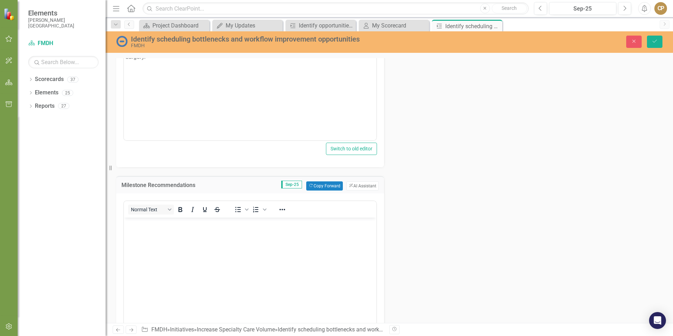
scroll to position [0, 0]
click at [354, 190] on button "ClearPoint AI AI Assistant" at bounding box center [362, 185] width 32 height 9
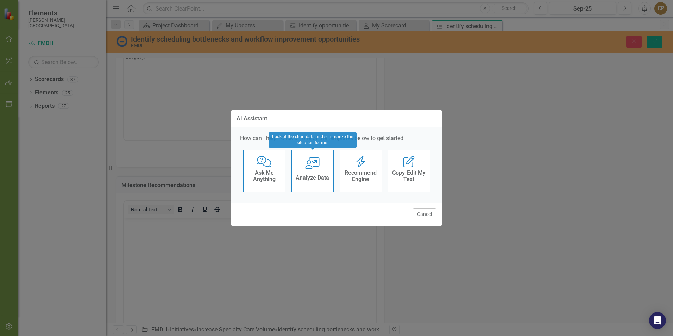
click at [354, 173] on h4 "Recommend Engine" at bounding box center [360, 176] width 34 height 12
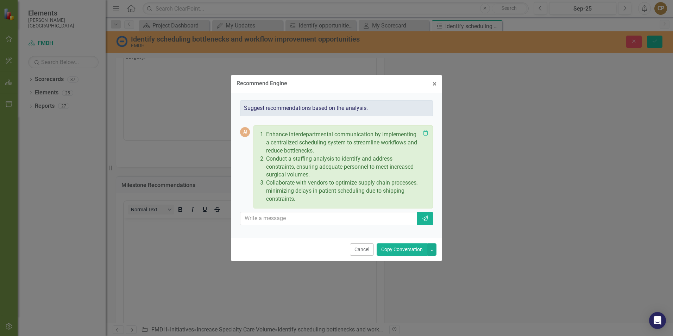
click at [403, 250] on button "Copy Conversation" at bounding box center [402, 249] width 51 height 12
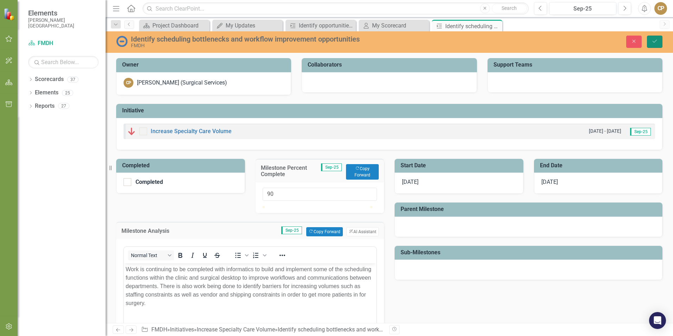
click at [657, 40] on icon "Save" at bounding box center [654, 41] width 6 height 5
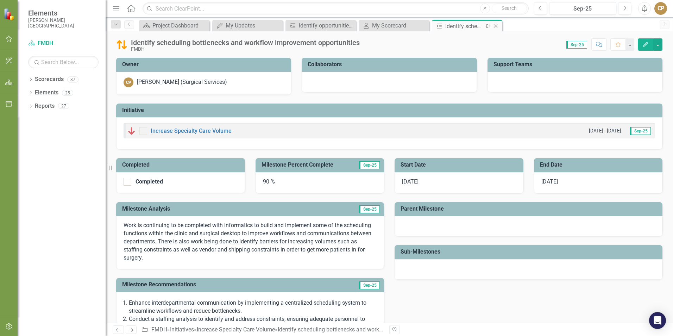
click at [497, 25] on icon at bounding box center [496, 26] width 4 height 4
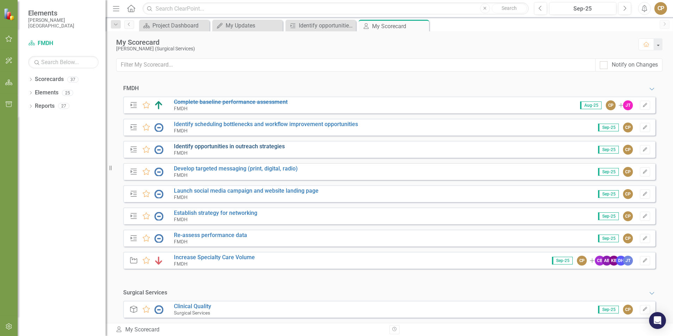
click at [210, 147] on link "Identify opportunities in outreach strategies" at bounding box center [229, 146] width 111 height 7
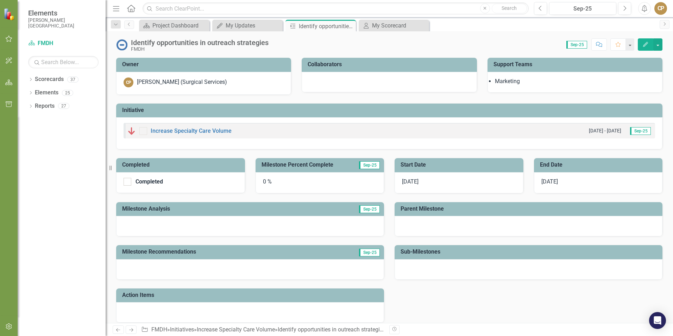
click at [267, 187] on div "0 %" at bounding box center [319, 182] width 129 height 21
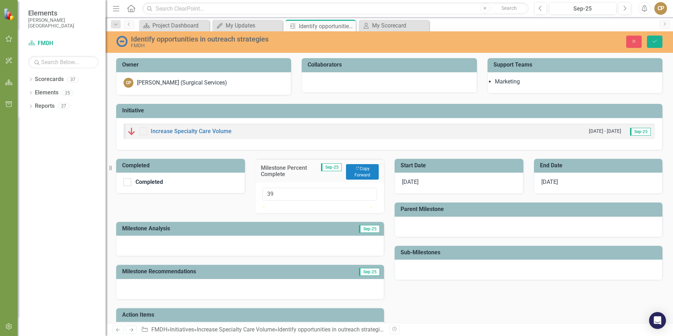
drag, startPoint x: 264, startPoint y: 214, endPoint x: 305, endPoint y: 214, distance: 41.9
click at [304, 206] on div at bounding box center [304, 206] width 0 height 0
type input "40"
click at [305, 206] on div at bounding box center [305, 206] width 0 height 0
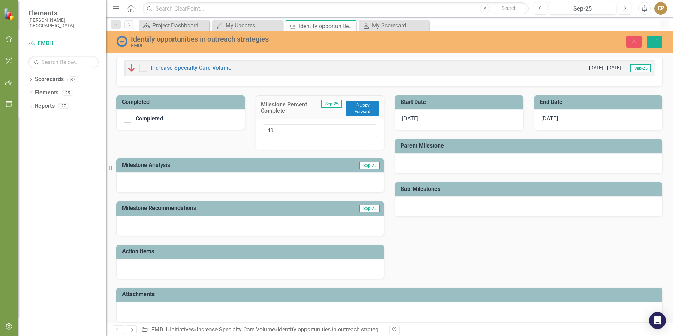
scroll to position [70, 0]
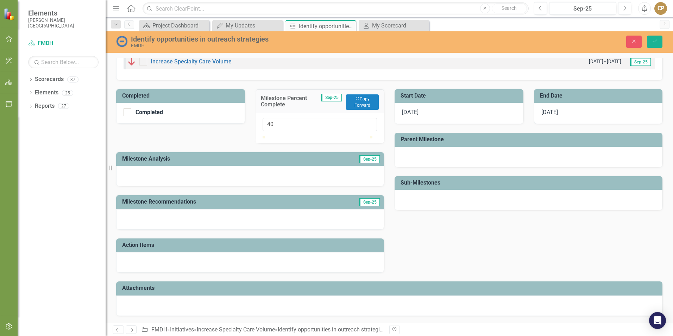
click at [168, 186] on div at bounding box center [250, 176] width 268 height 20
click at [169, 186] on div at bounding box center [250, 176] width 268 height 20
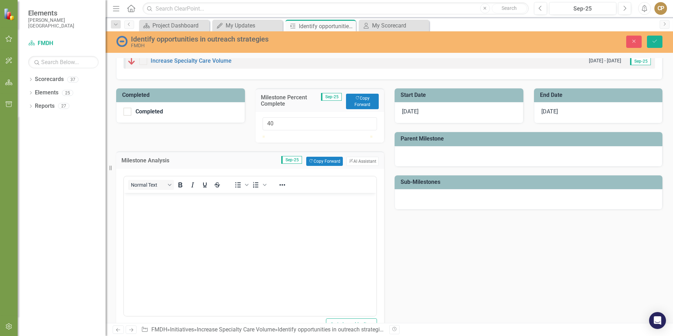
scroll to position [0, 0]
click at [349, 163] on icon "ClearPoint AI" at bounding box center [351, 161] width 5 height 4
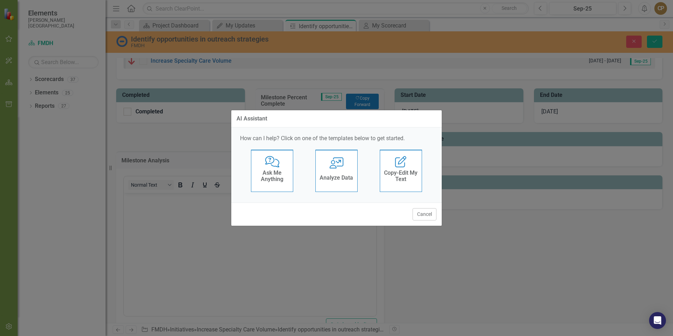
click at [330, 175] on h4 "Analyze Data" at bounding box center [336, 178] width 33 height 6
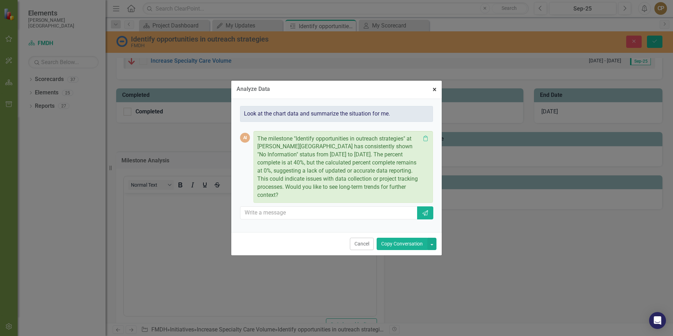
click at [432, 93] on span "×" at bounding box center [434, 89] width 4 height 8
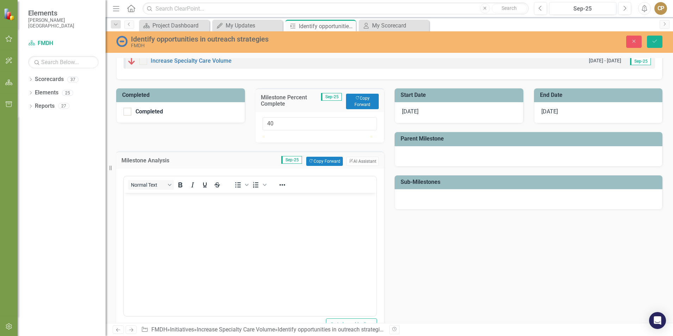
click at [187, 230] on body "Rich Text Area. Press ALT-0 for help." at bounding box center [250, 245] width 252 height 106
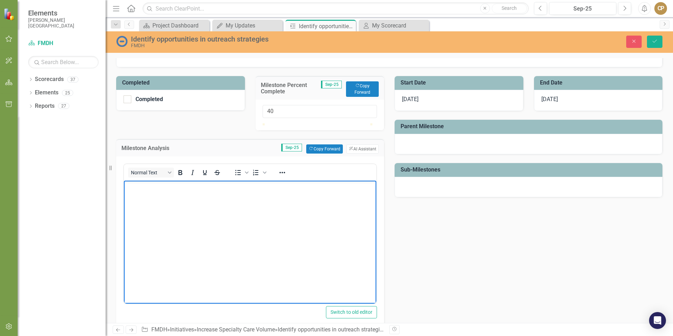
scroll to position [106, 0]
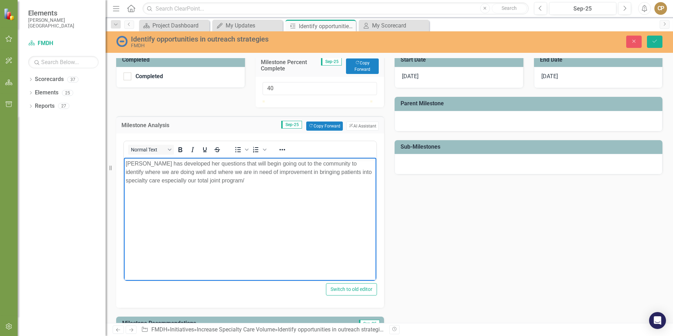
click at [363, 172] on p "Kyla has developed her questions that will begin going out to the community to …" at bounding box center [250, 171] width 249 height 25
click at [125, 180] on body "Kyla has developed her questions that will begin going out to the community to …" at bounding box center [250, 210] width 252 height 106
click at [178, 183] on p "Kyla has developed her questions that will begin going out to the community to …" at bounding box center [250, 171] width 249 height 25
click at [246, 180] on p "Kyla has developed her questions that will begin going out to the community to …" at bounding box center [250, 171] width 249 height 25
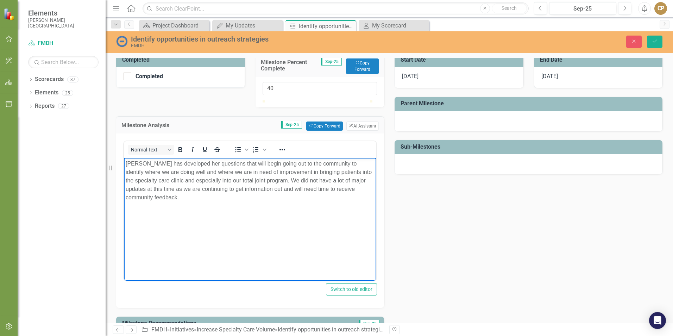
click at [362, 184] on p "Kyla has developed her questions that will begin going out to the community to …" at bounding box center [250, 180] width 249 height 42
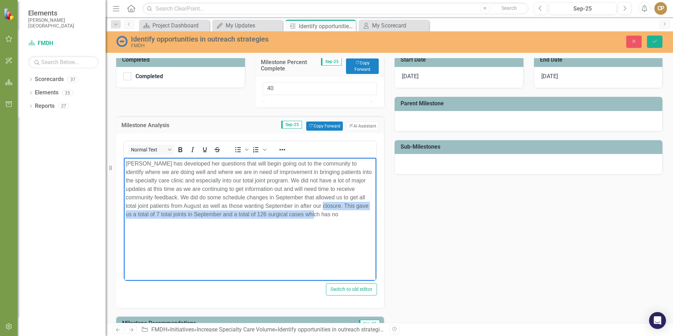
drag, startPoint x: 287, startPoint y: 205, endPoint x: 309, endPoint y: 213, distance: 24.1
click at [309, 213] on p "Kyla has developed her questions that will begin going out to the community to …" at bounding box center [250, 188] width 249 height 59
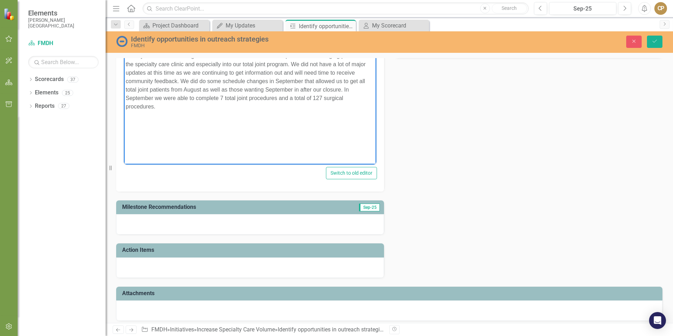
scroll to position [211, 0]
